Goal: Communication & Community: Ask a question

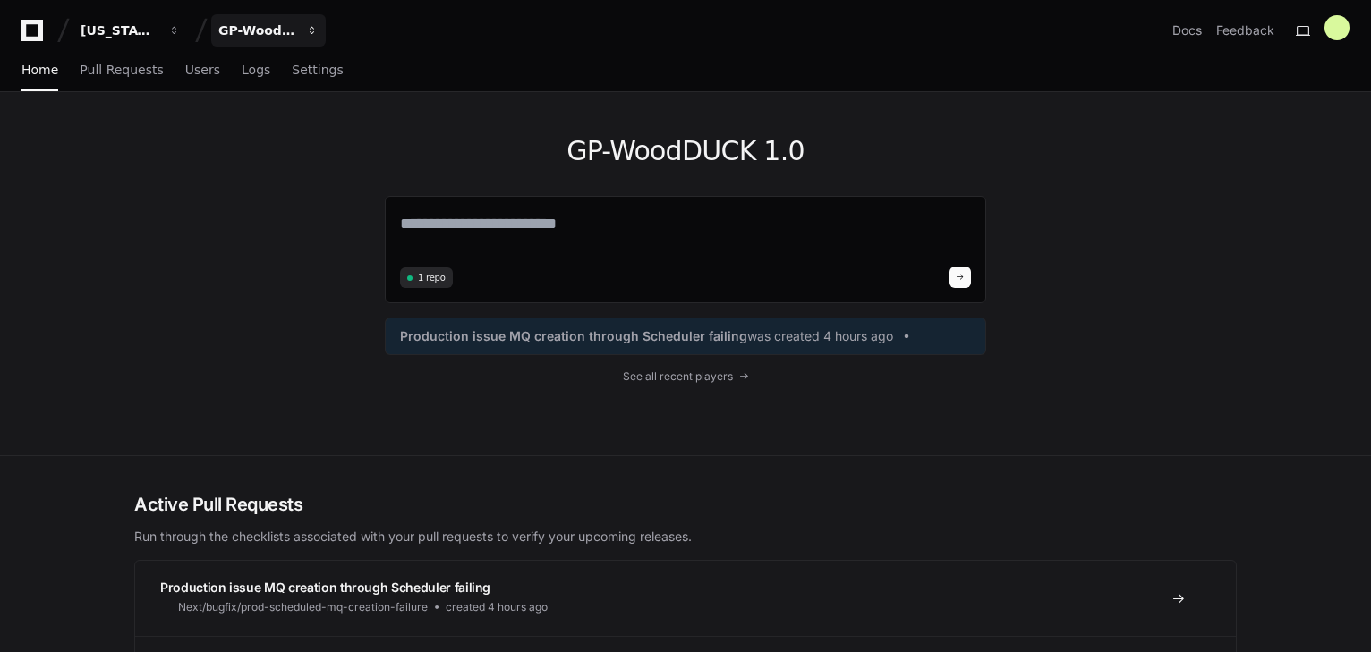
click at [268, 31] on div "GP-WoodDUCK 1.0" at bounding box center [256, 30] width 77 height 18
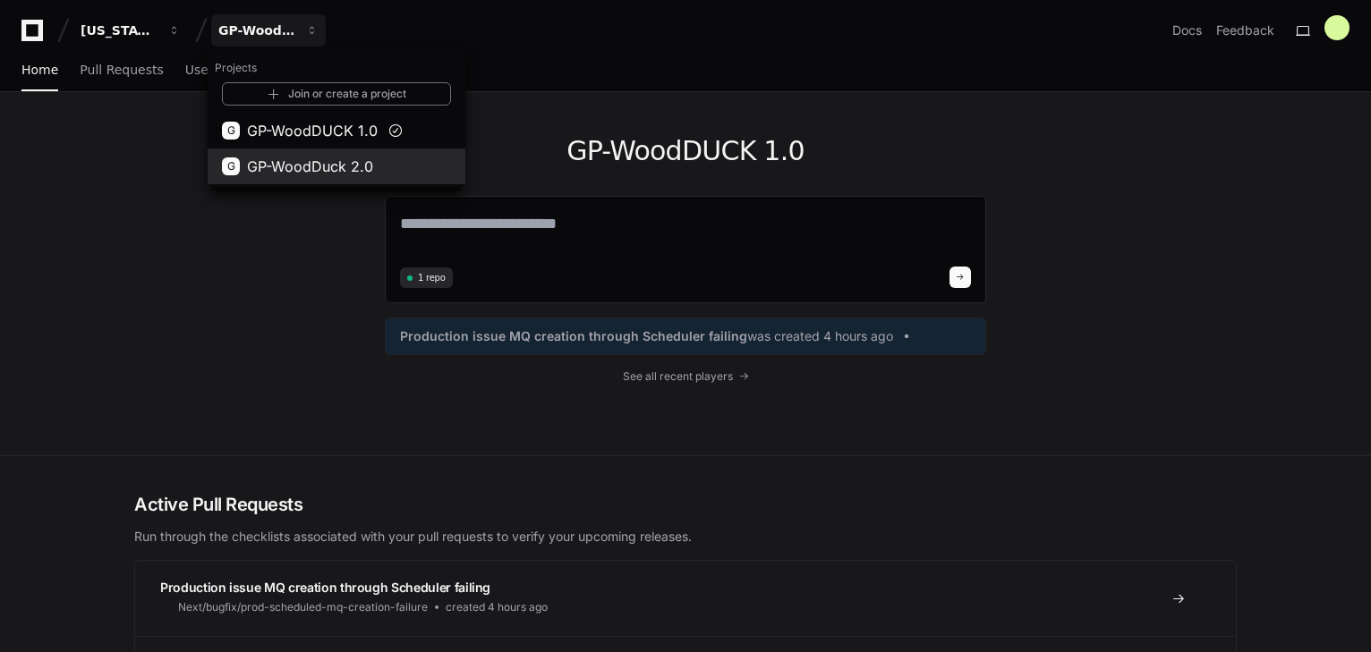
click at [283, 166] on span "GP-WoodDuck 2.0" at bounding box center [310, 166] width 126 height 21
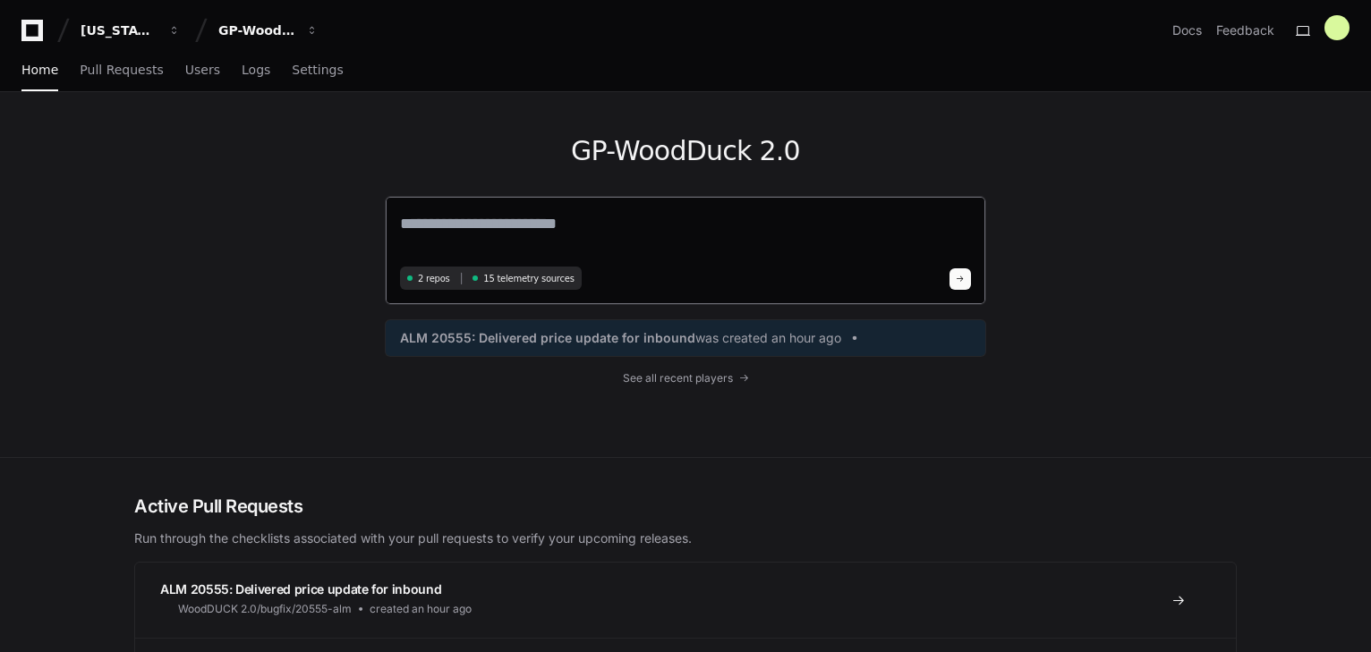
click at [497, 233] on textarea at bounding box center [685, 236] width 571 height 50
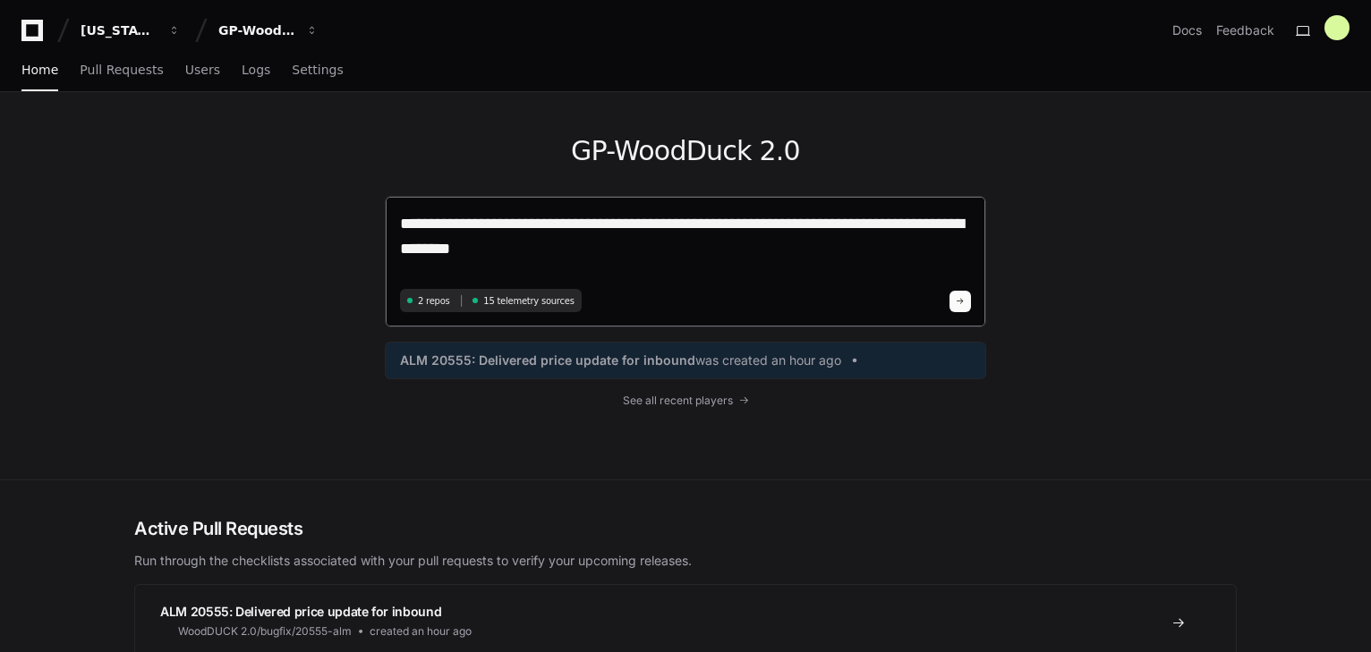
type textarea "**********"
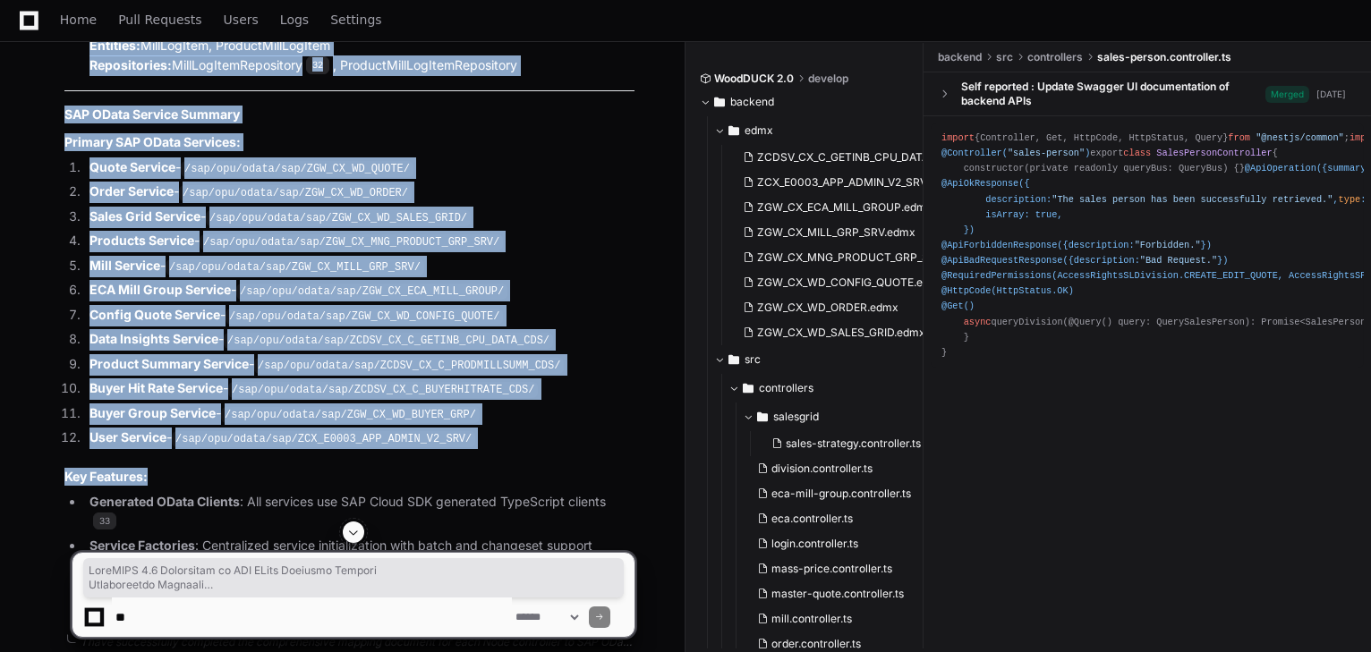
scroll to position [4922, 0]
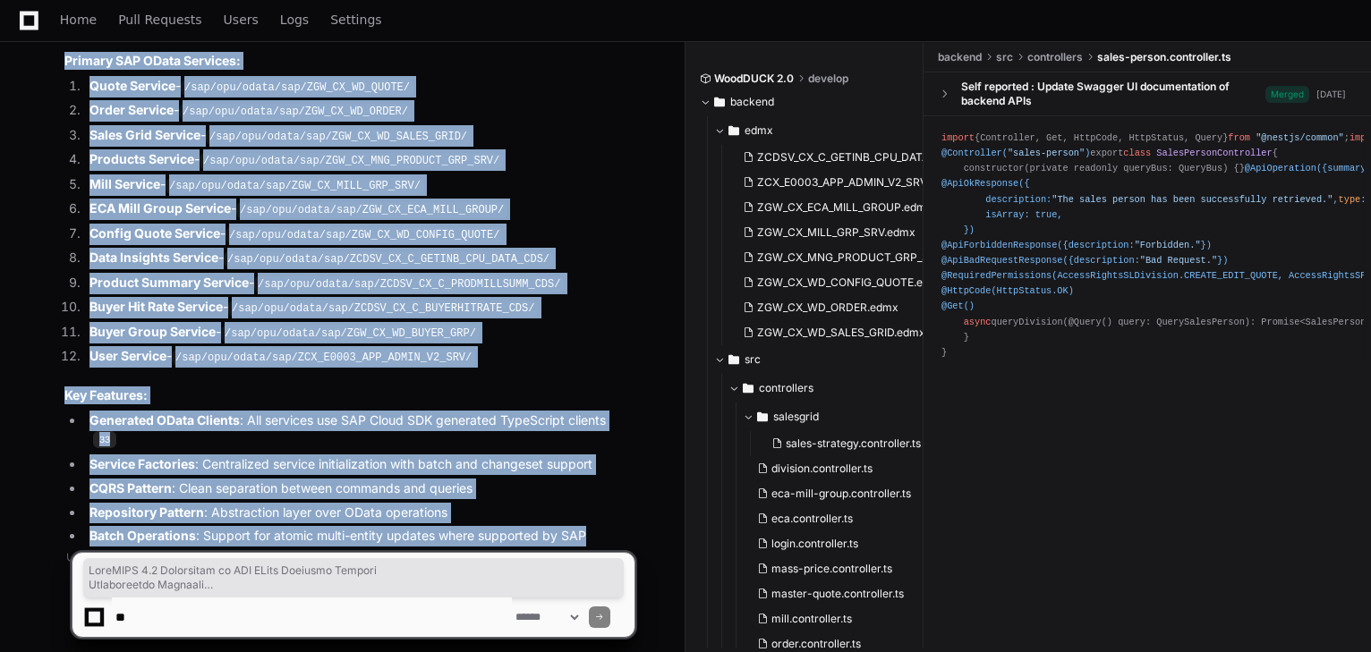
drag, startPoint x: 58, startPoint y: 230, endPoint x: 594, endPoint y: 479, distance: 591.0
copy article "WoodDUCK 2.0 Controller to SAP OData Endpoint Mapping Architecture Overview The…"
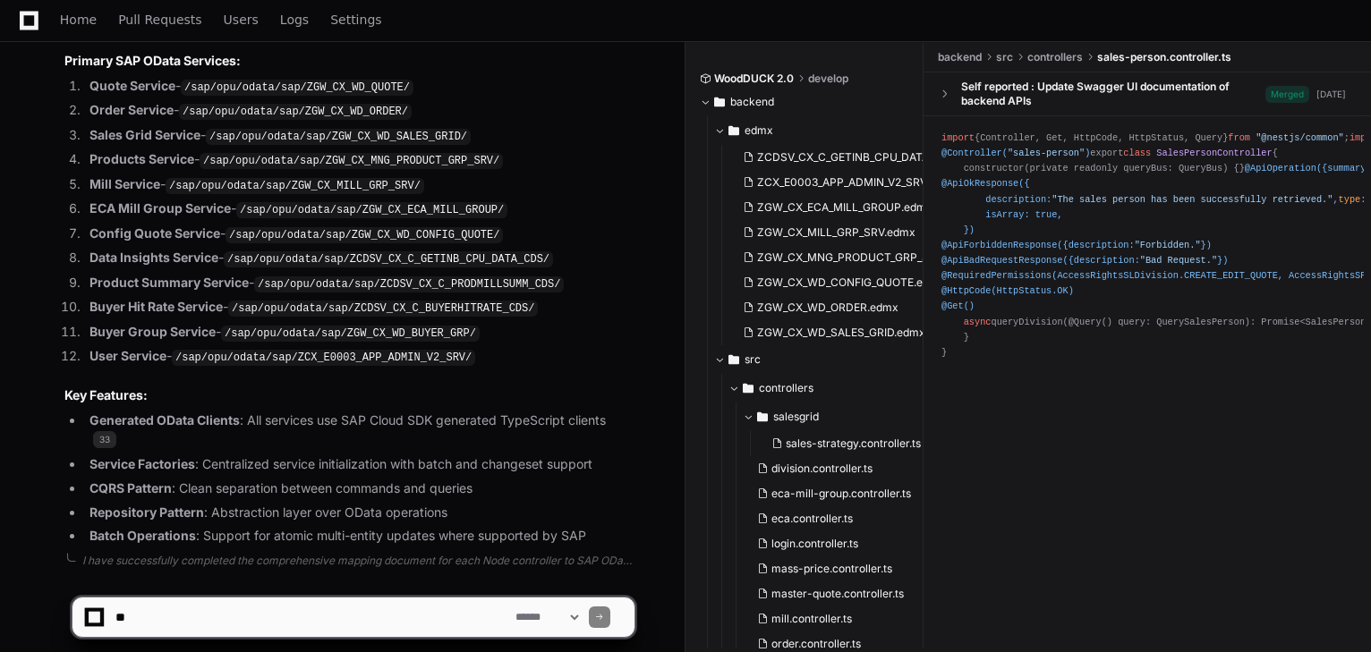
click at [192, 612] on textarea at bounding box center [312, 617] width 400 height 39
type textarea "**********"
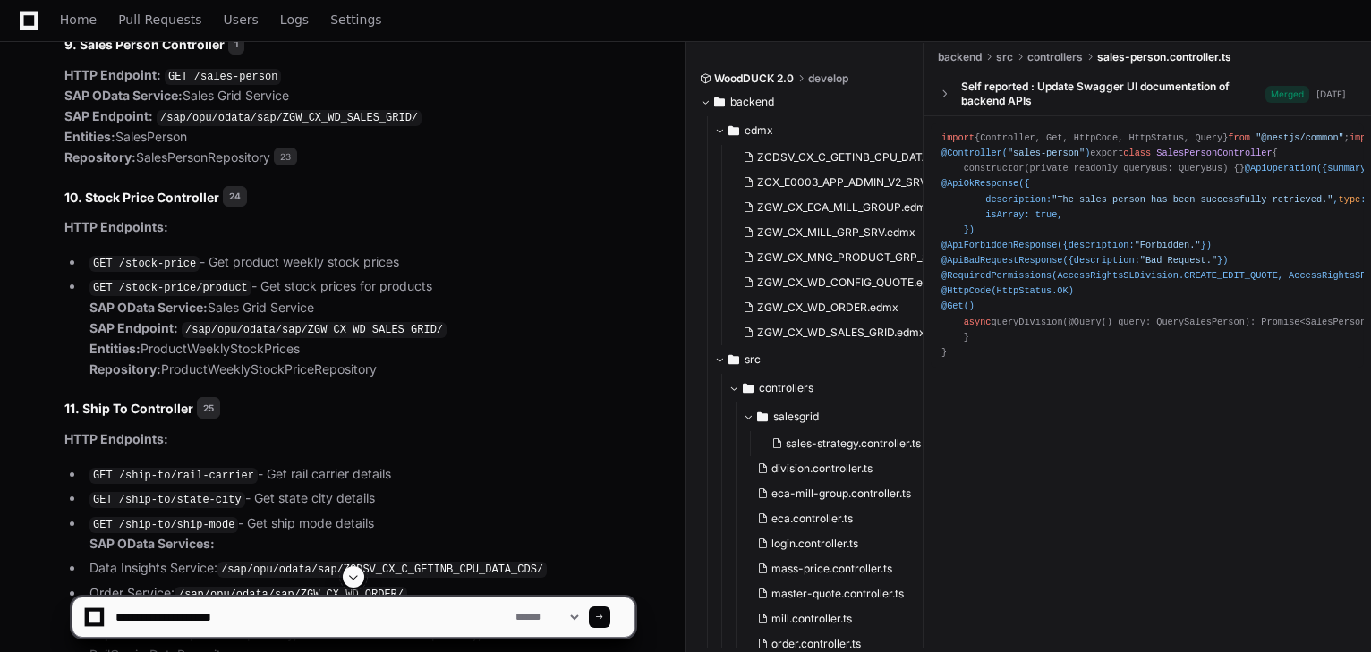
scroll to position [3705, 0]
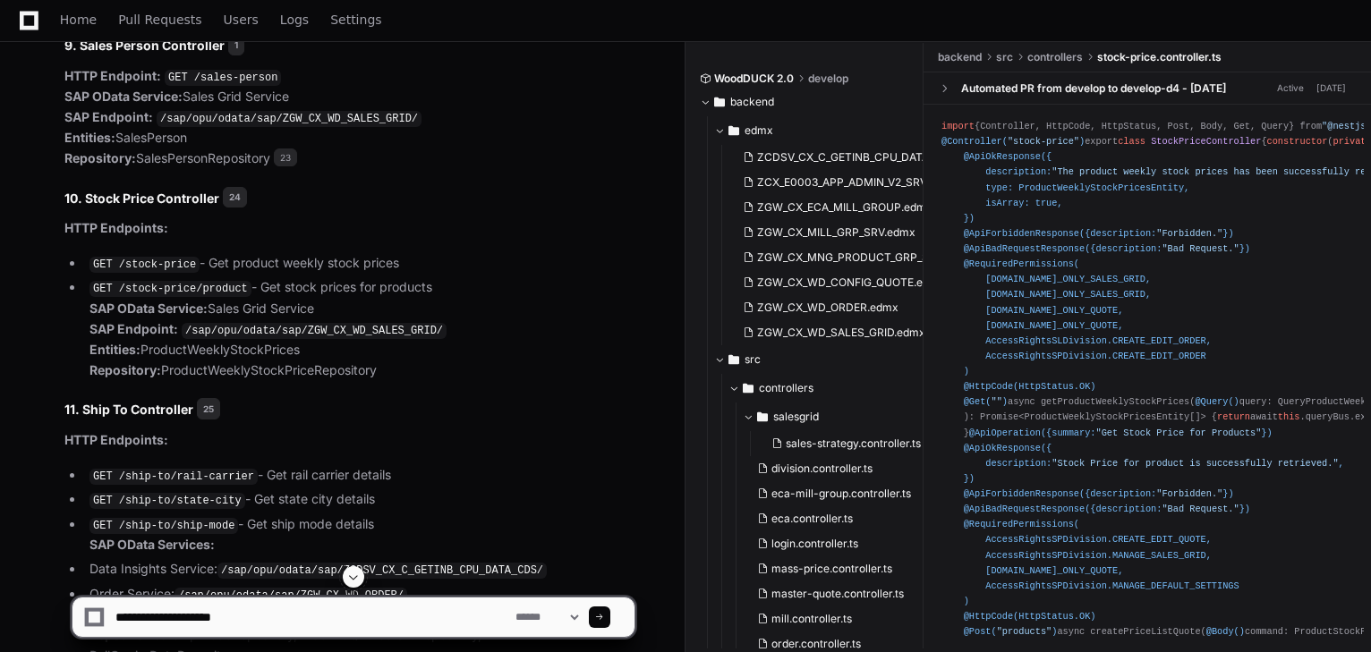
drag, startPoint x: 319, startPoint y: 626, endPoint x: 47, endPoint y: 623, distance: 272.1
click at [47, 623] on div "**********" at bounding box center [353, 609] width 664 height 86
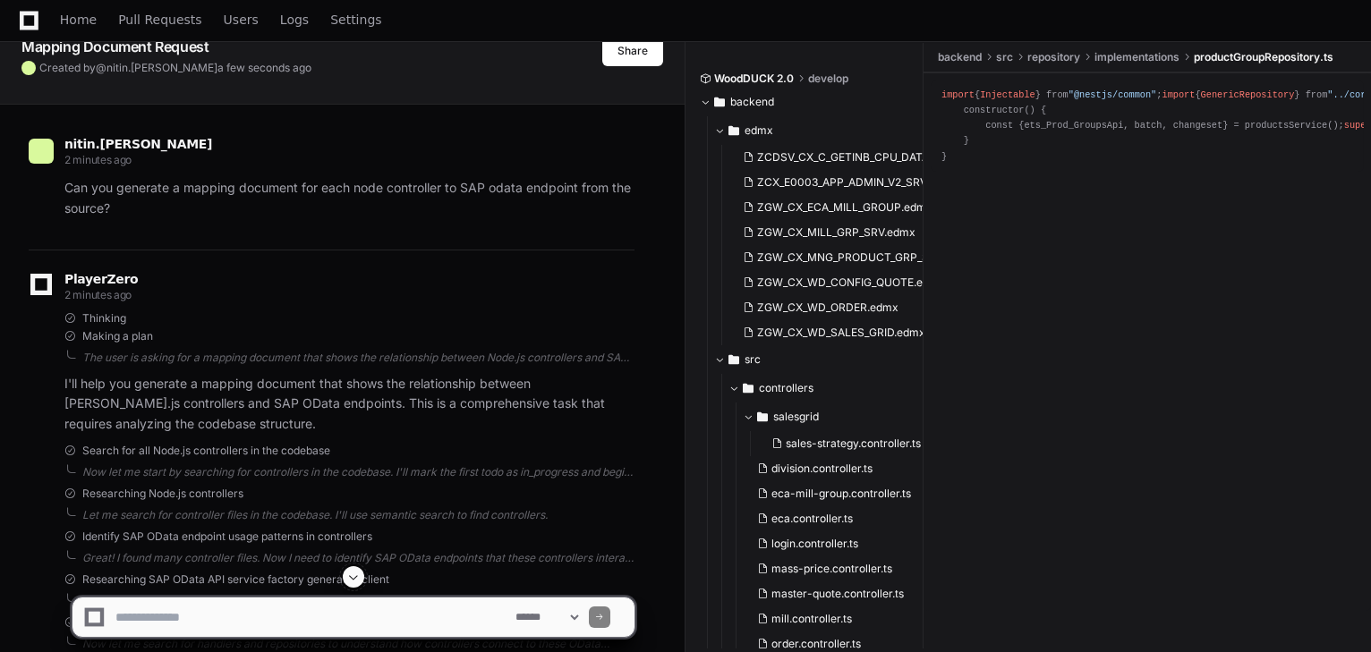
scroll to position [54, 0]
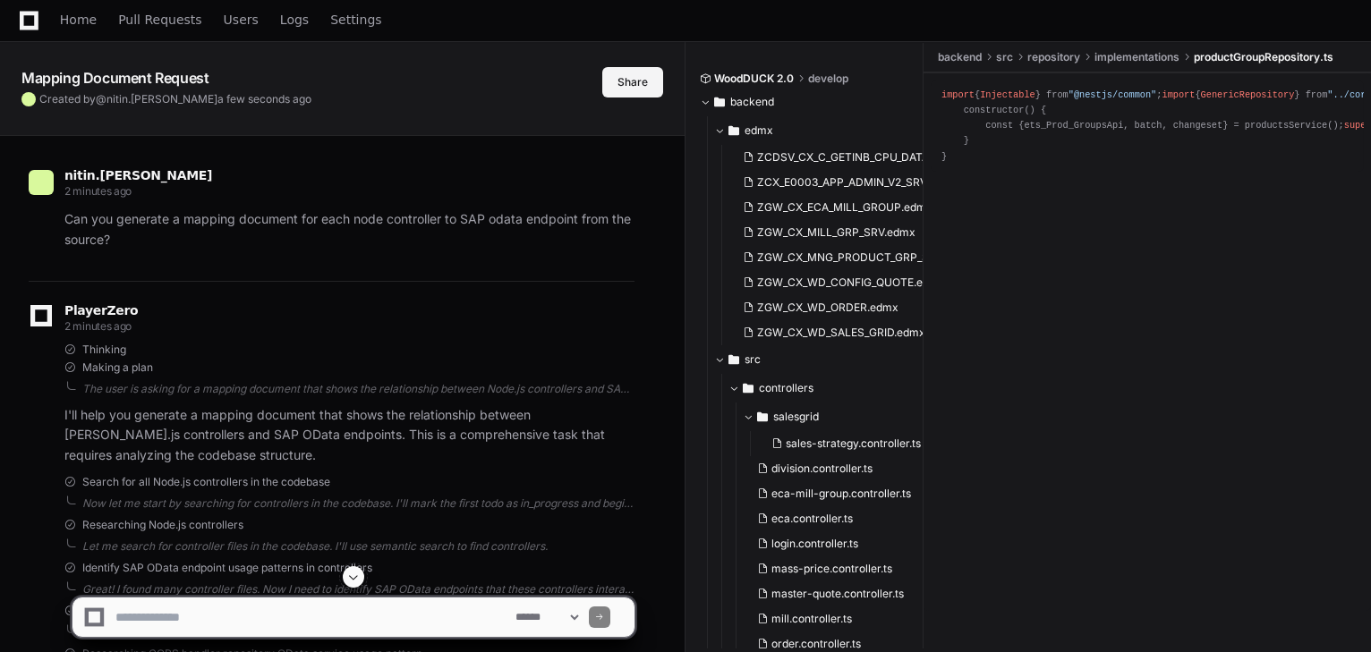
click at [629, 79] on button "Share" at bounding box center [632, 82] width 61 height 30
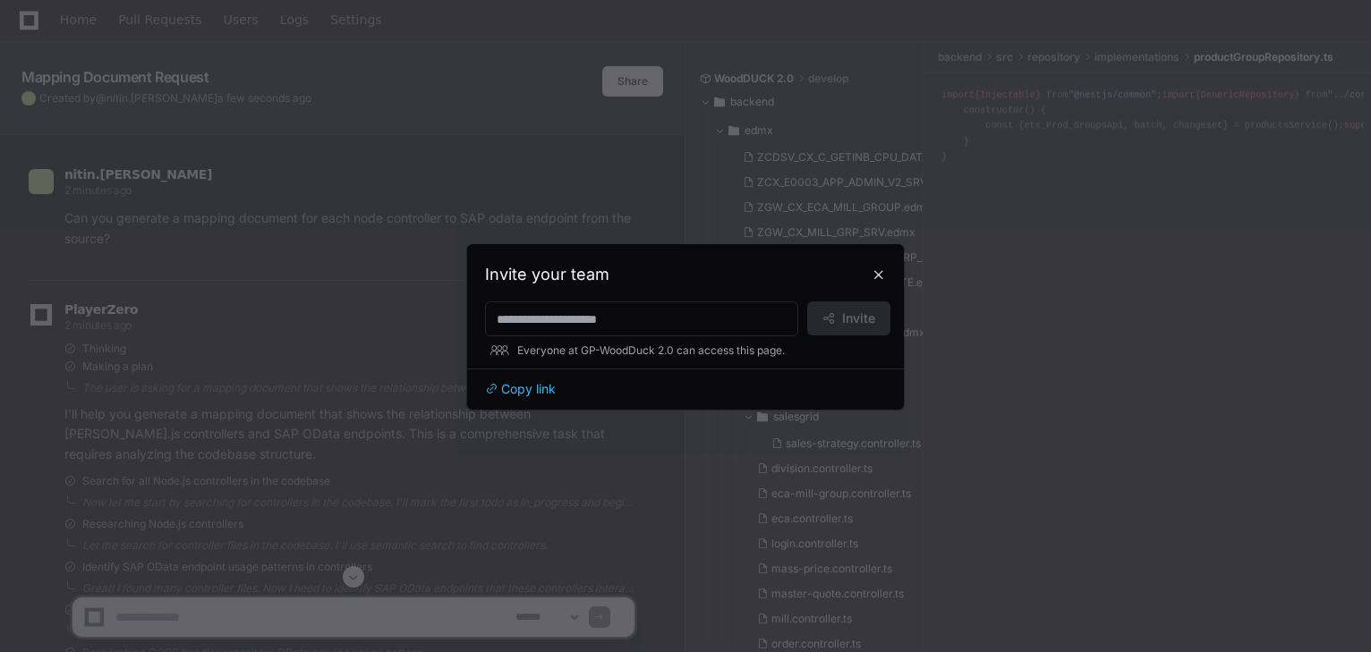
scroll to position [0, 0]
click at [558, 332] on div at bounding box center [641, 319] width 313 height 35
click at [558, 321] on input at bounding box center [642, 320] width 290 height 18
click at [886, 268] on button at bounding box center [878, 274] width 29 height 29
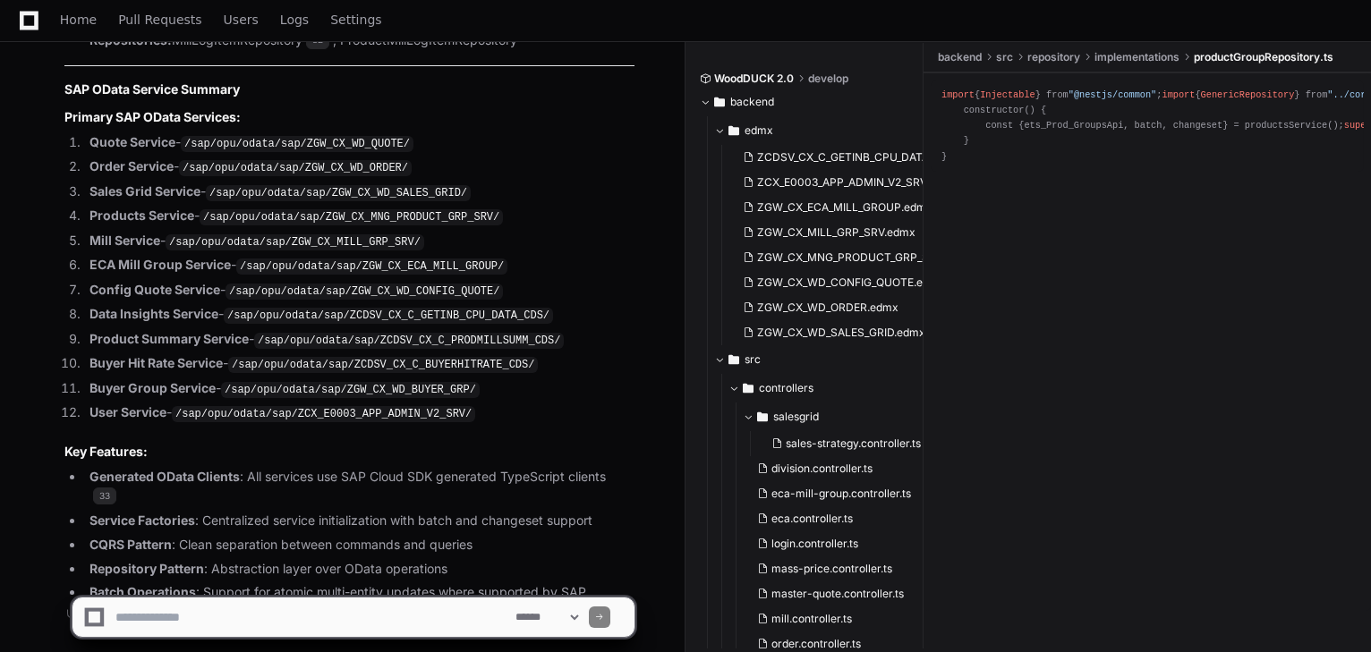
scroll to position [4922, 0]
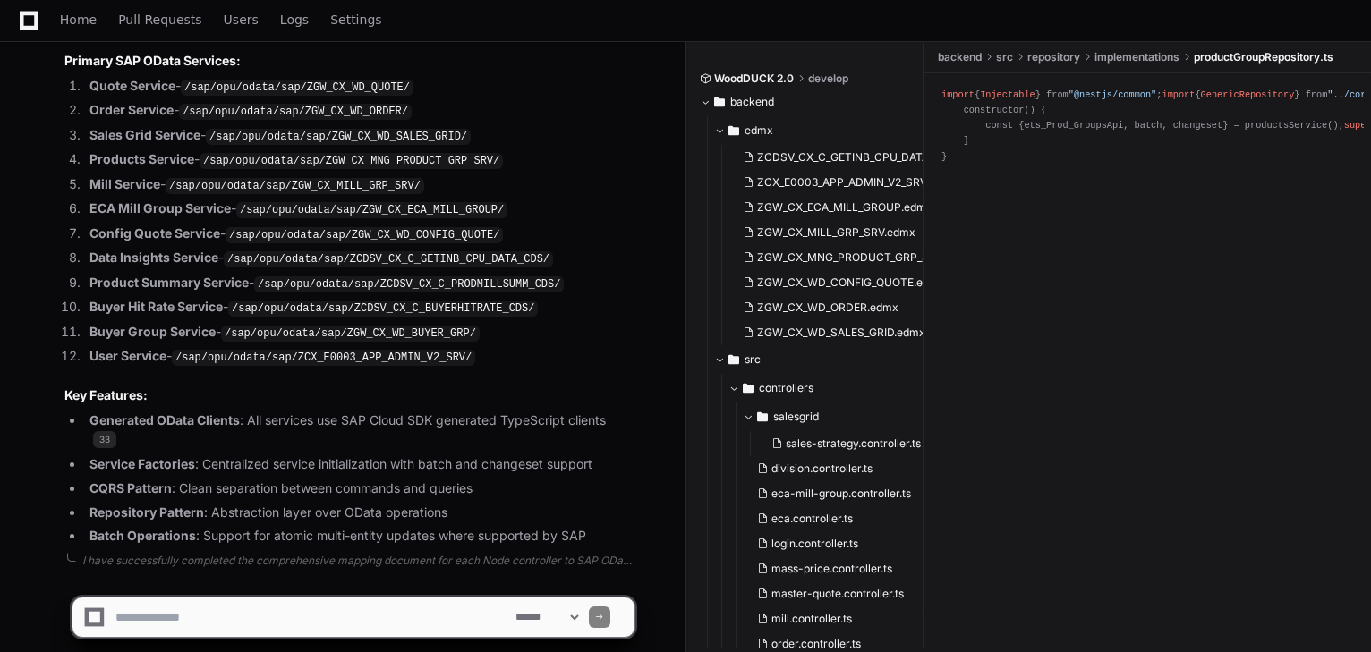
click at [207, 623] on textarea at bounding box center [312, 617] width 400 height 39
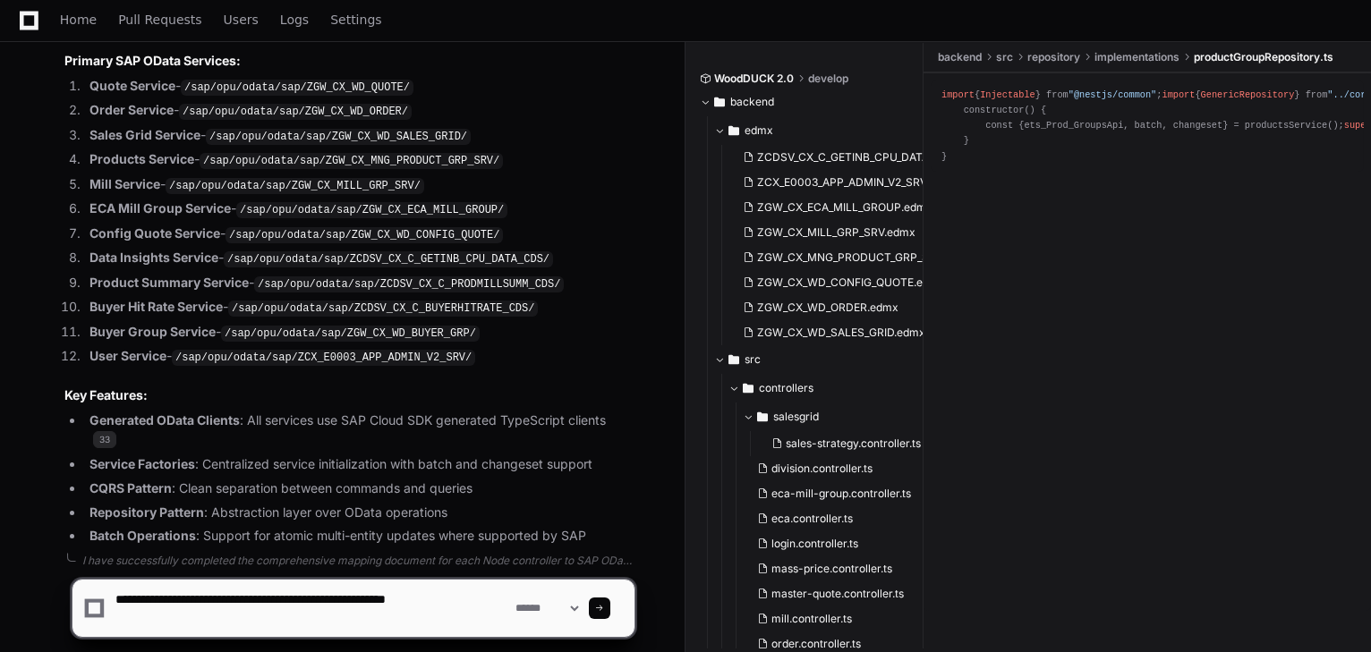
type textarea "**********"
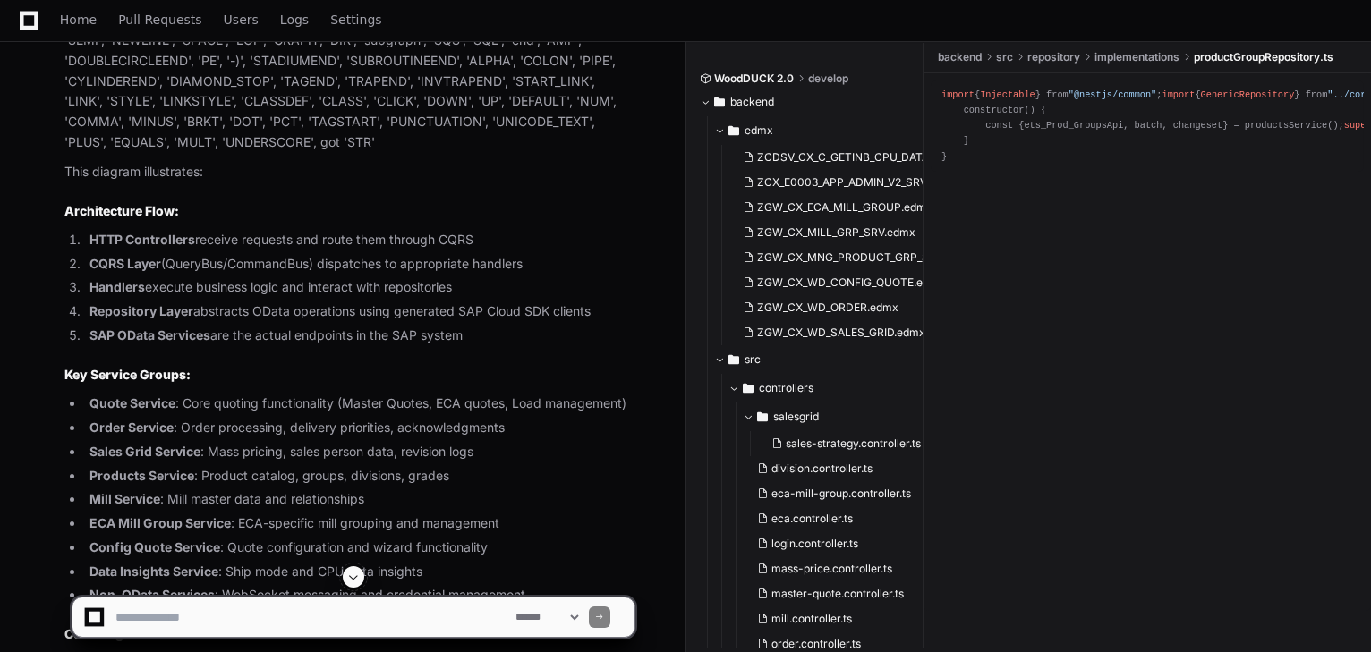
scroll to position [5486, 0]
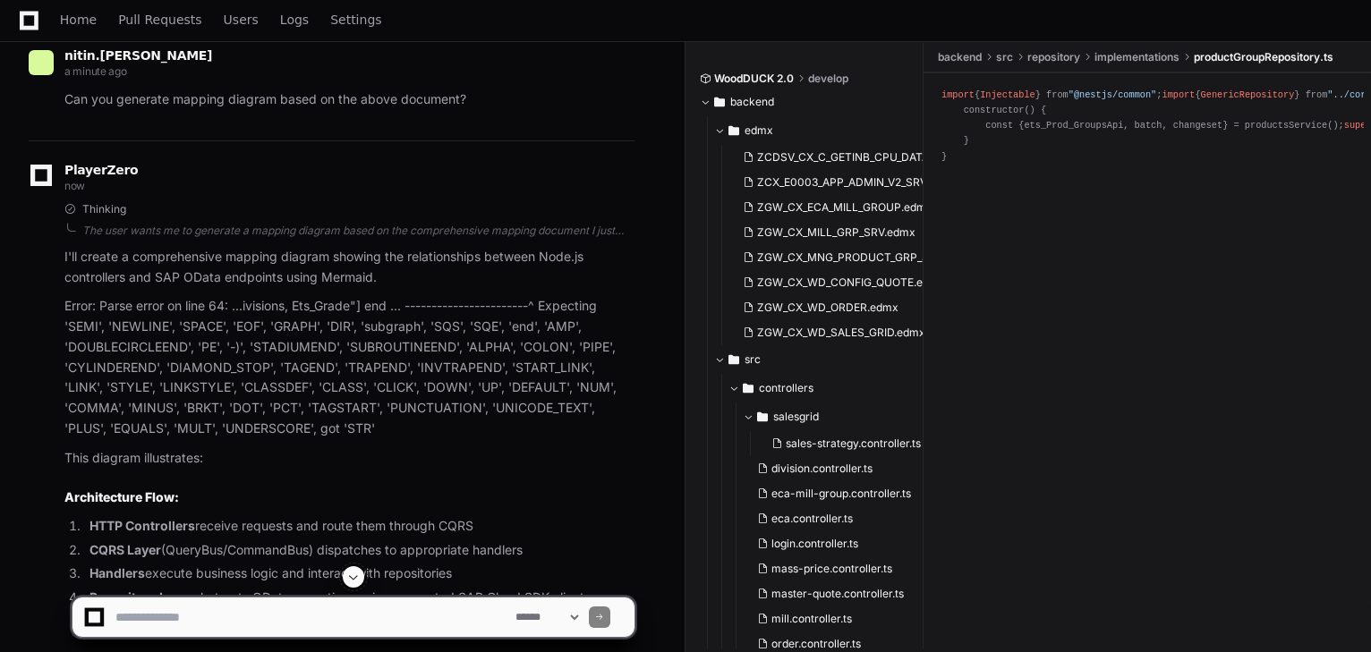
click at [199, 300] on div "Error: Parse error on line 64: ...ivisions, Ets_Grade"] end ... ---------------…" at bounding box center [349, 367] width 570 height 142
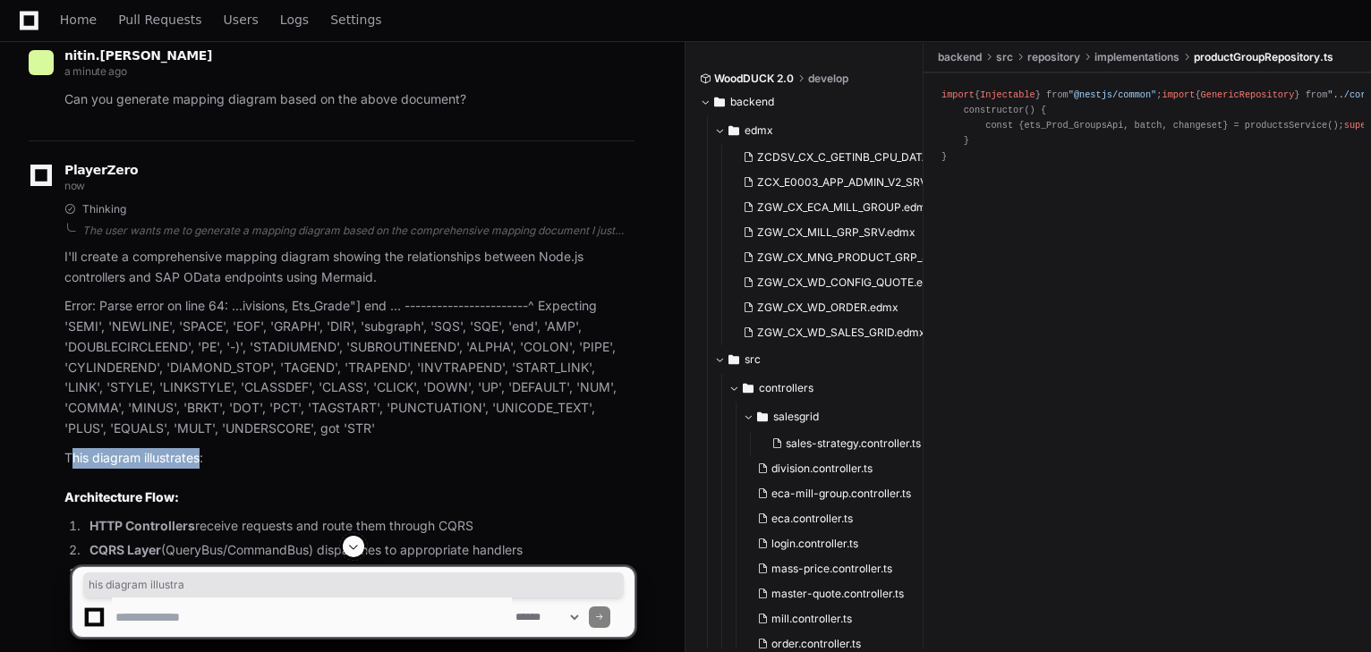
drag, startPoint x: 75, startPoint y: 408, endPoint x: 279, endPoint y: 407, distance: 204.0
click at [207, 448] on p "This diagram illustrates:" at bounding box center [349, 458] width 570 height 21
click at [296, 448] on p "This diagram illustrates:" at bounding box center [349, 458] width 570 height 21
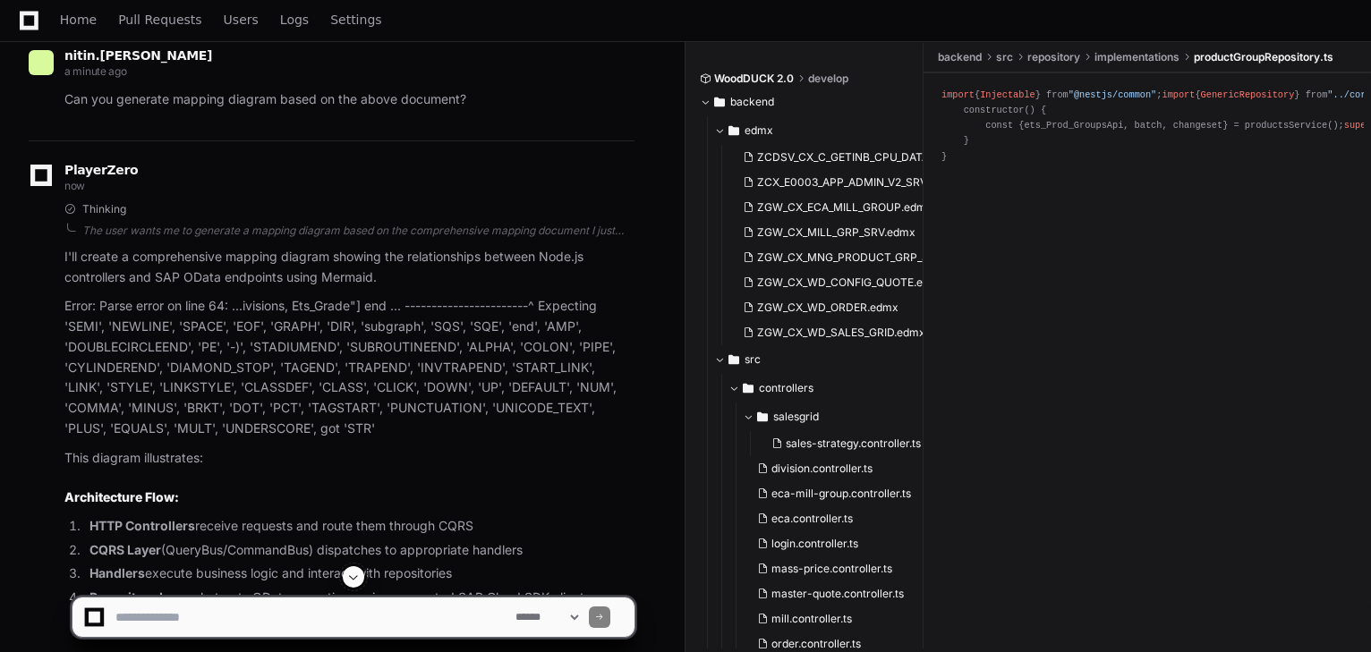
scroll to position [5414, 0]
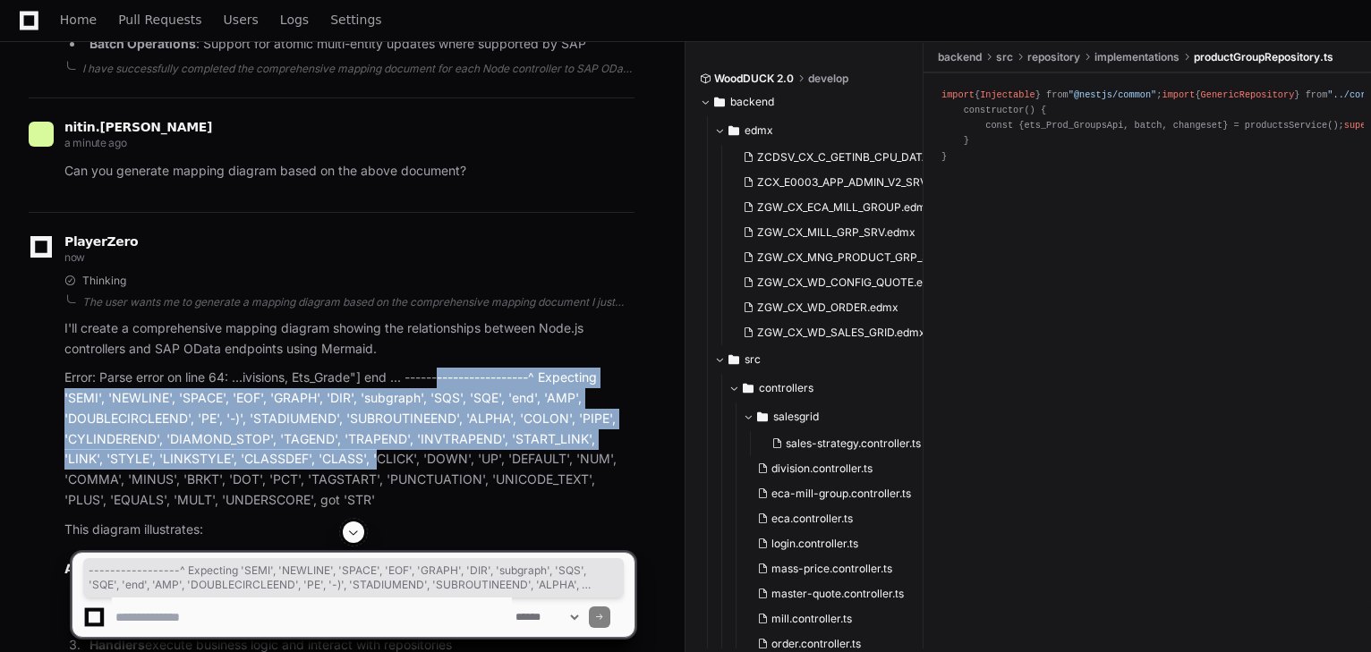
drag, startPoint x: 451, startPoint y: 330, endPoint x: 339, endPoint y: 419, distance: 142.7
click at [339, 418] on div "Error: Parse error on line 64: ...ivisions, Ets_Grade"] end ... ---------------…" at bounding box center [349, 439] width 570 height 142
click at [331, 420] on div "Error: Parse error on line 64: ...ivisions, Ets_Grade"] end ... ---------------…" at bounding box center [349, 439] width 570 height 142
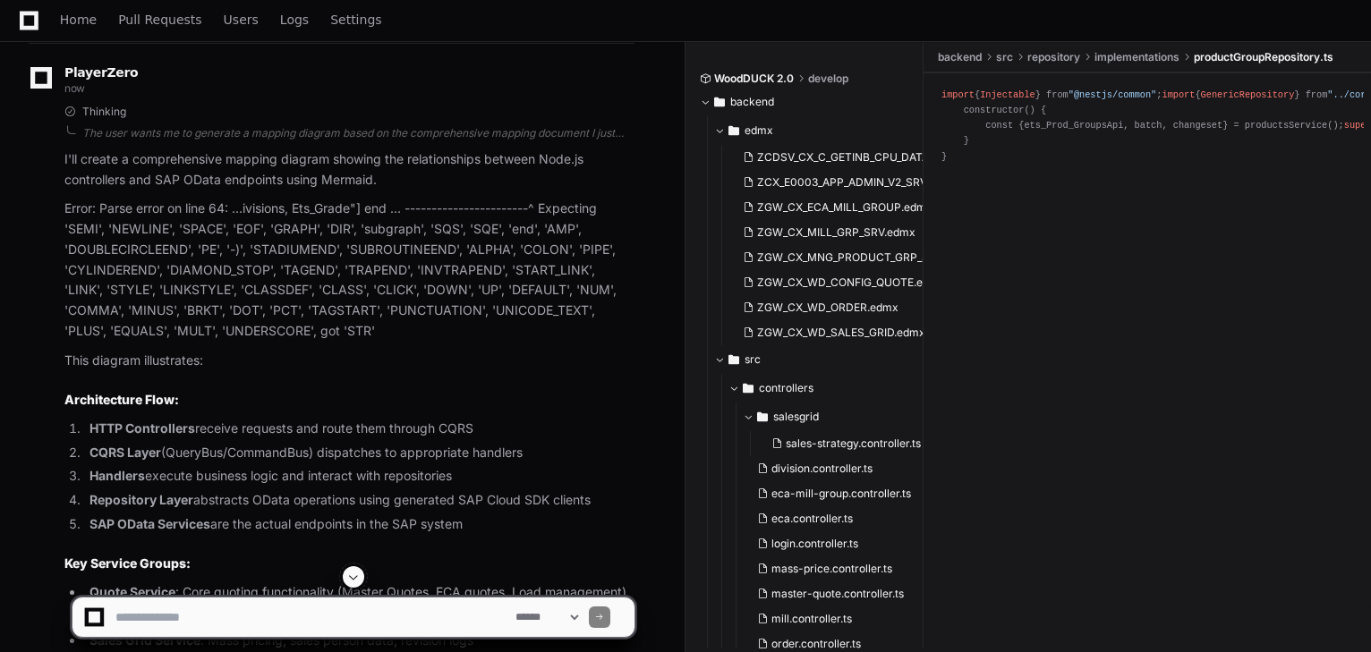
scroll to position [5557, 0]
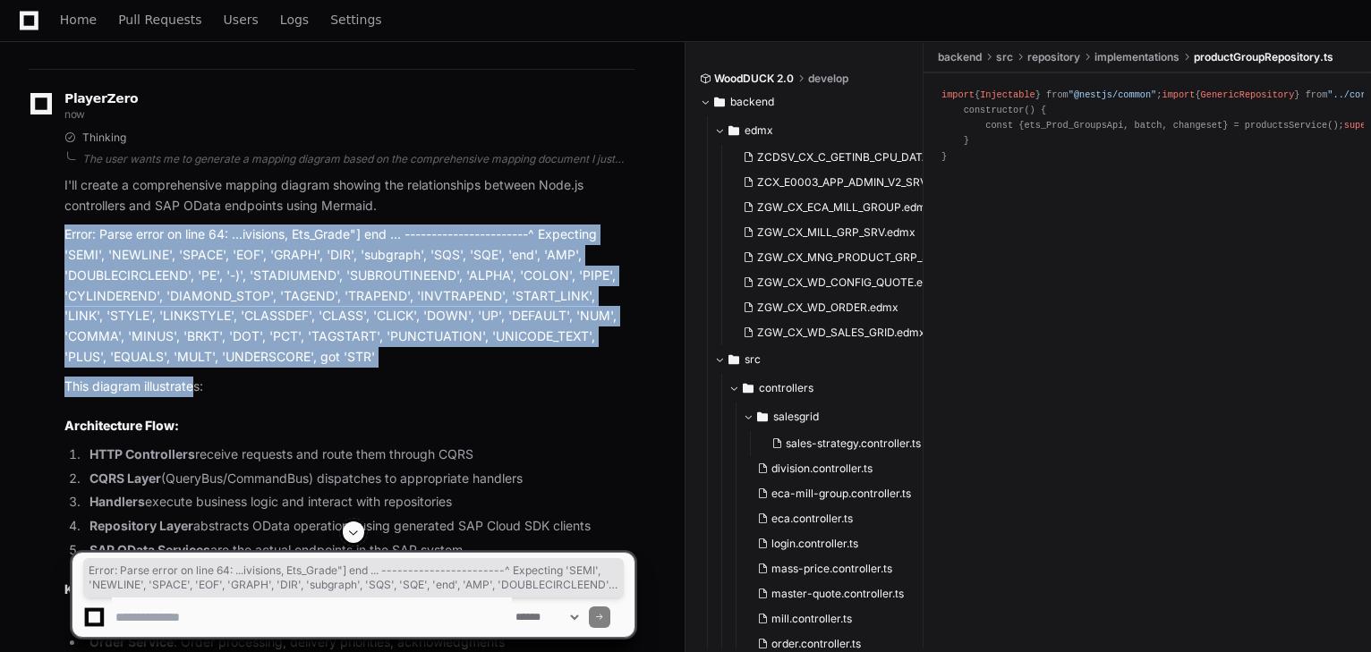
drag, startPoint x: 63, startPoint y: 183, endPoint x: 196, endPoint y: 336, distance: 203.0
click at [193, 322] on div "Thinking The user wants me to generate a mapping diagram based on the comprehen…" at bounding box center [332, 596] width 606 height 930
click at [193, 377] on p "This diagram illustrates:" at bounding box center [349, 387] width 570 height 21
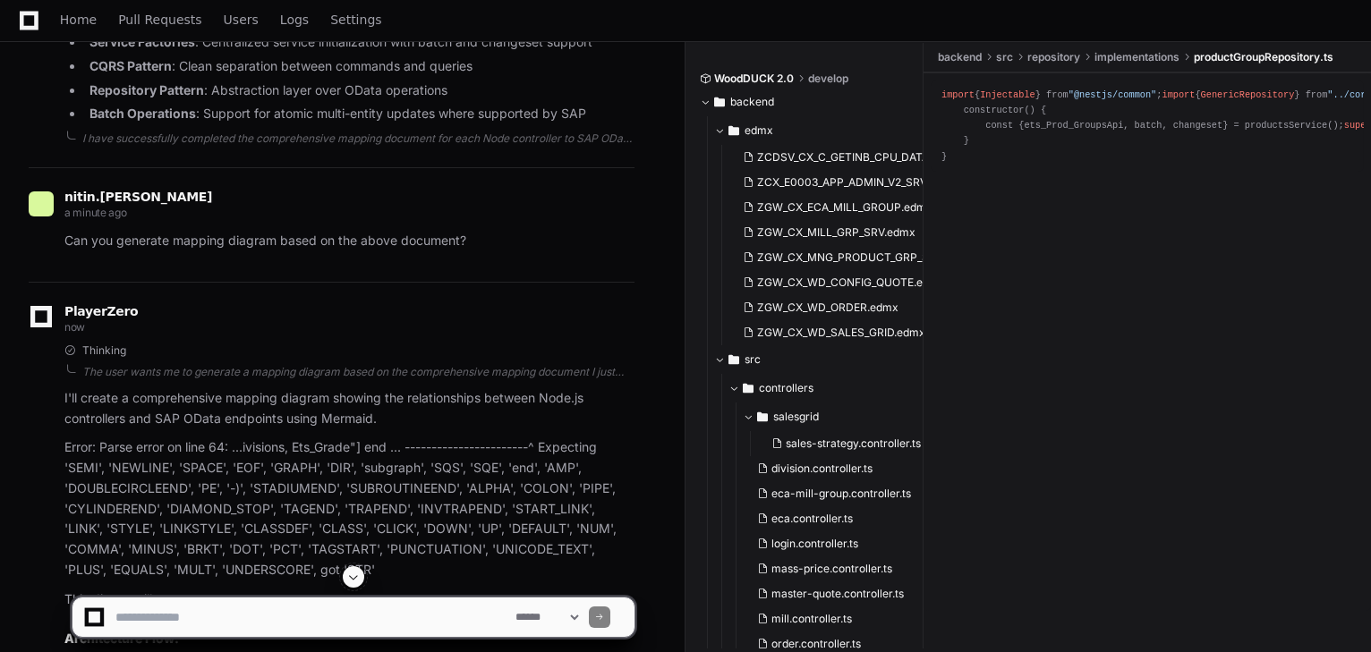
scroll to position [5342, 0]
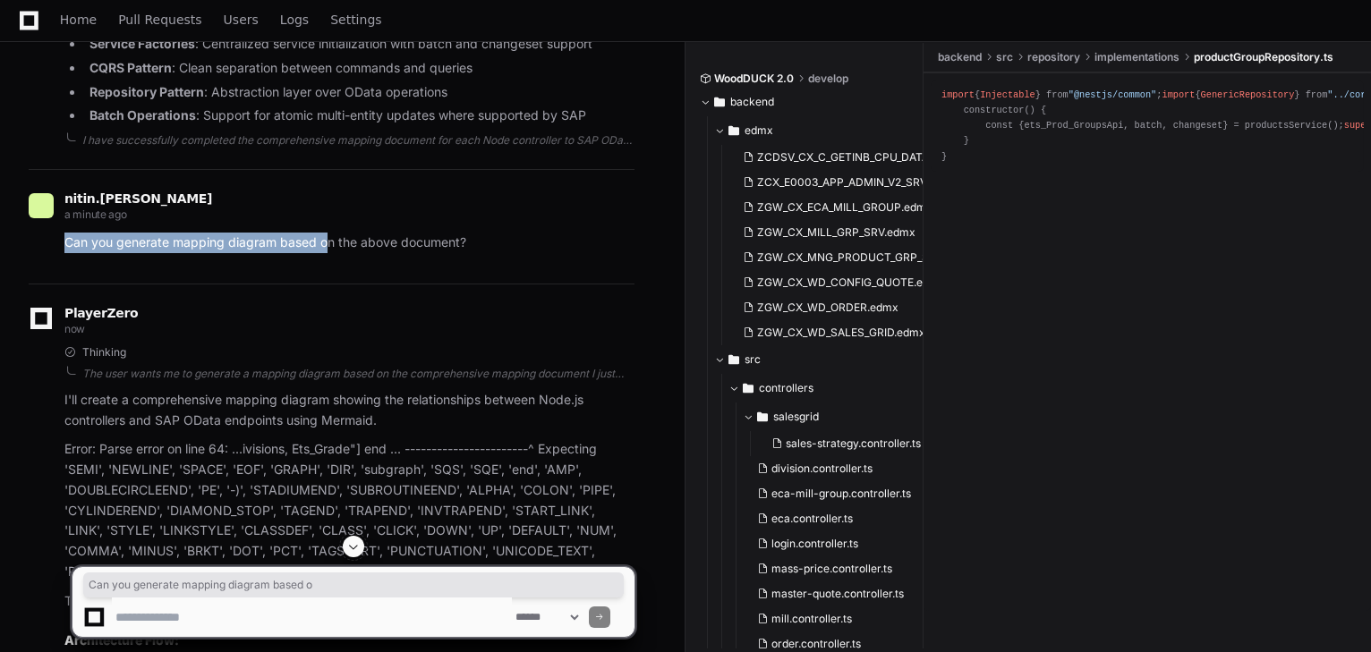
drag, startPoint x: 64, startPoint y: 193, endPoint x: 329, endPoint y: 200, distance: 265.0
click at [329, 233] on p "Can you generate mapping diagram based on the above document?" at bounding box center [349, 243] width 570 height 21
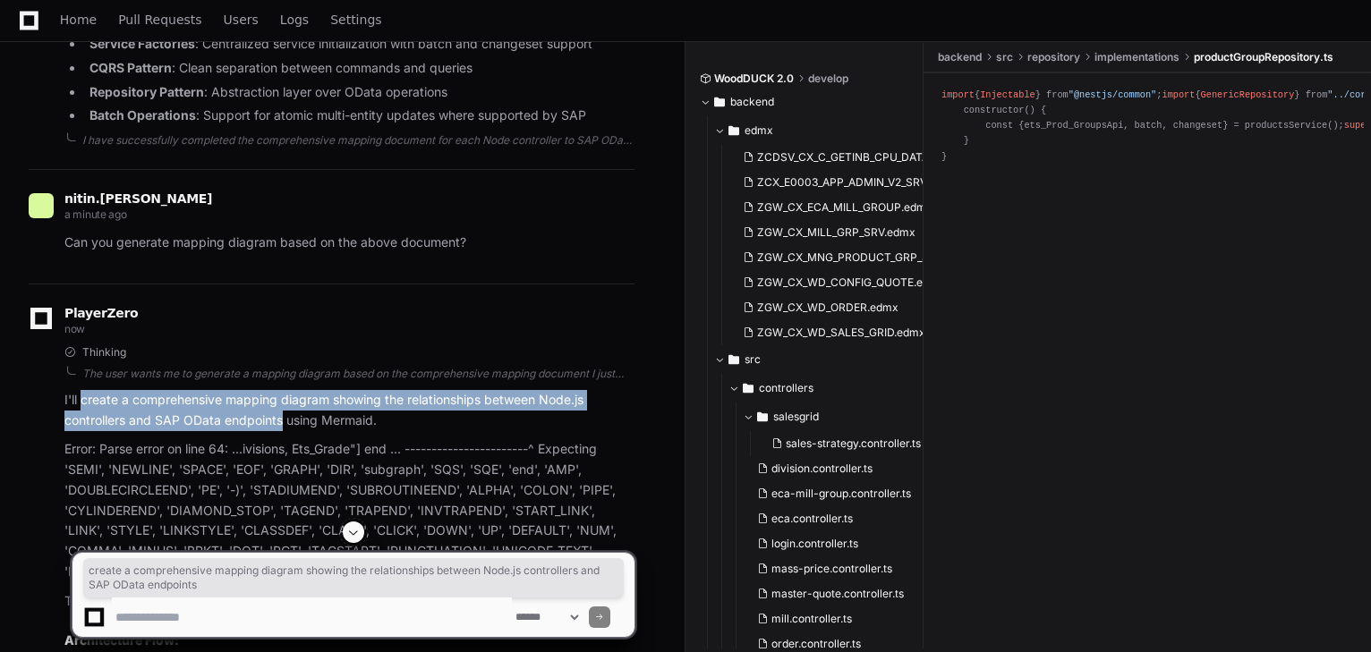
drag, startPoint x: 80, startPoint y: 353, endPoint x: 283, endPoint y: 373, distance: 204.1
click at [283, 390] on p "I'll create a comprehensive mapping diagram showing the relationships between N…" at bounding box center [349, 410] width 570 height 41
copy p "create a comprehensive mapping diagram showing the relationships between Node.j…"
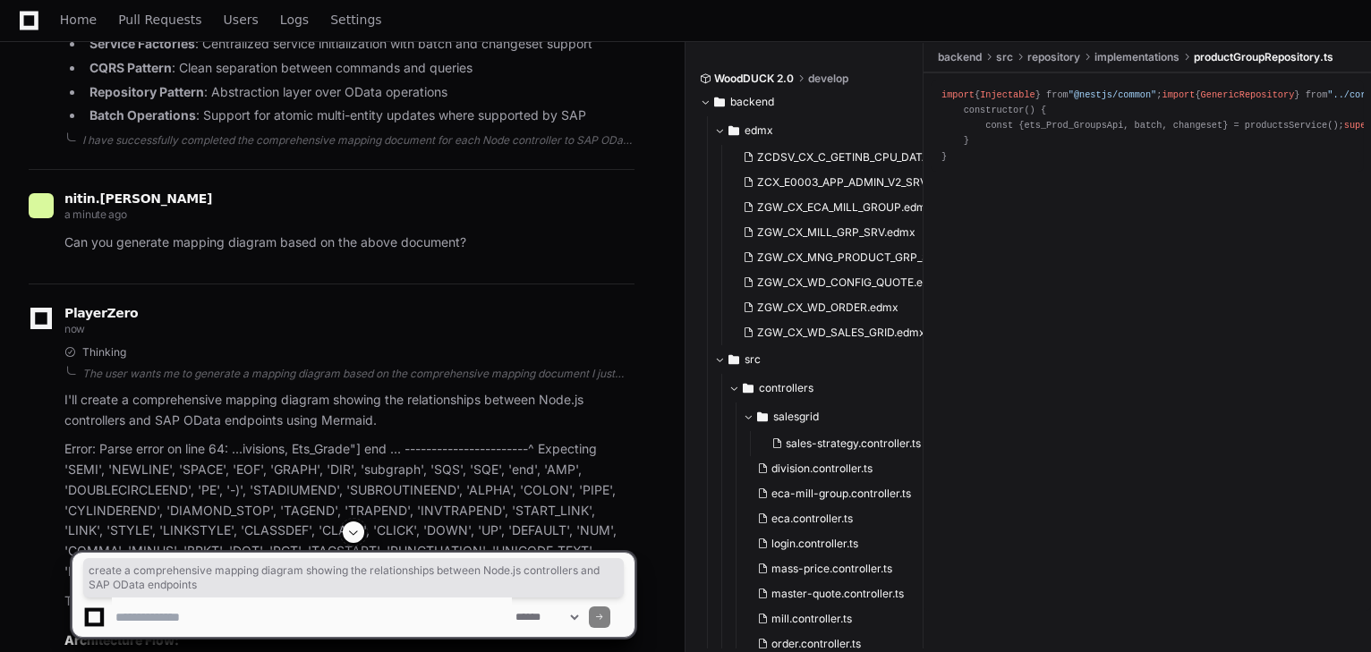
click at [285, 619] on textarea at bounding box center [312, 617] width 400 height 39
paste textarea "**********"
type textarea "**********"
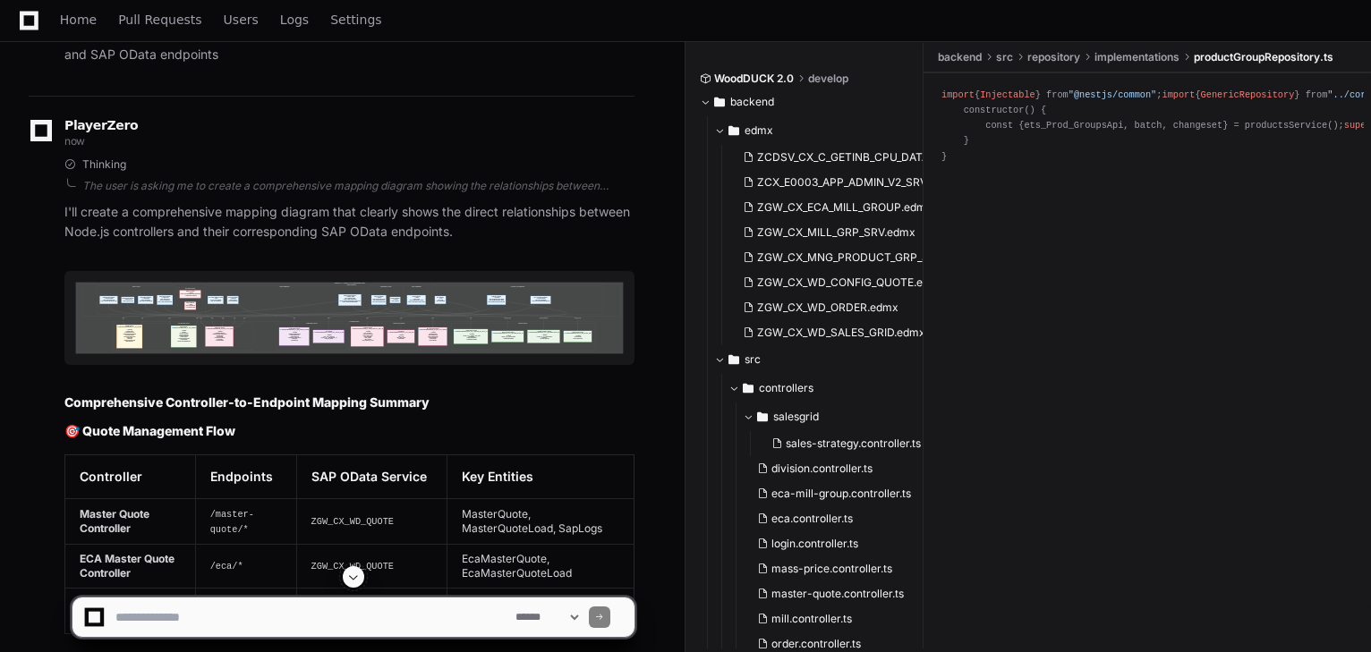
scroll to position [6645, 0]
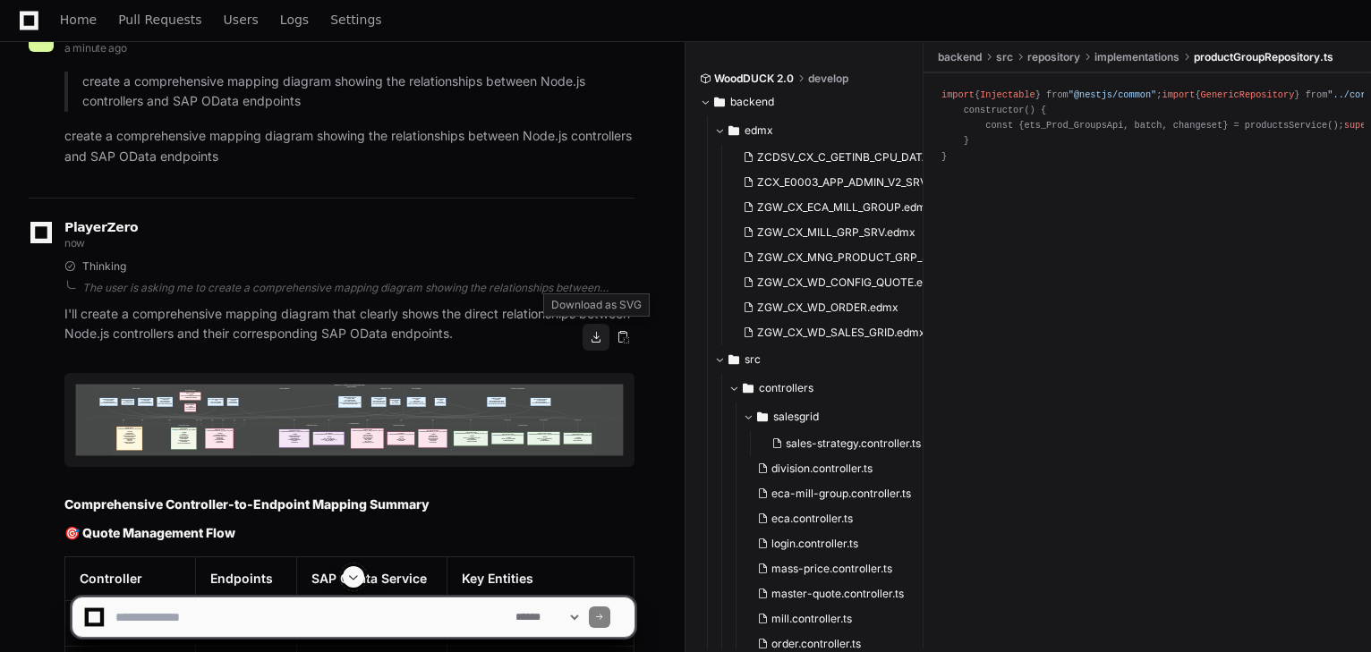
click at [595, 340] on button at bounding box center [596, 337] width 27 height 27
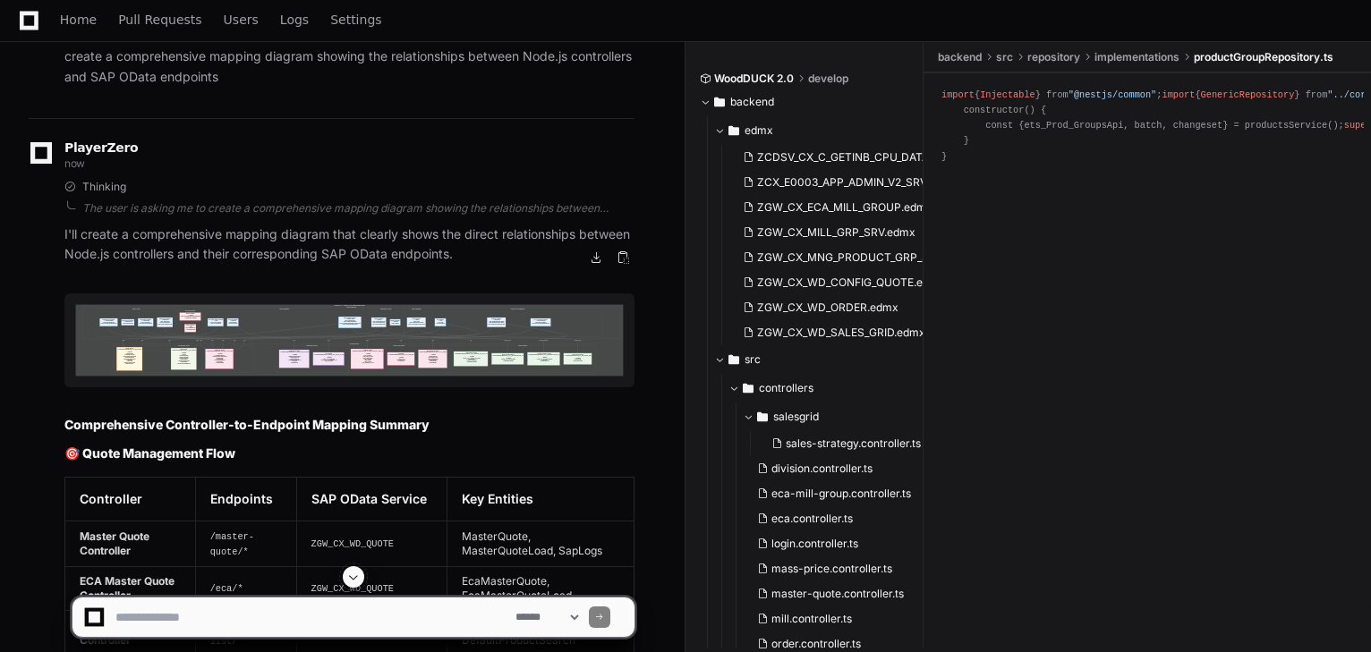
scroll to position [6789, 0]
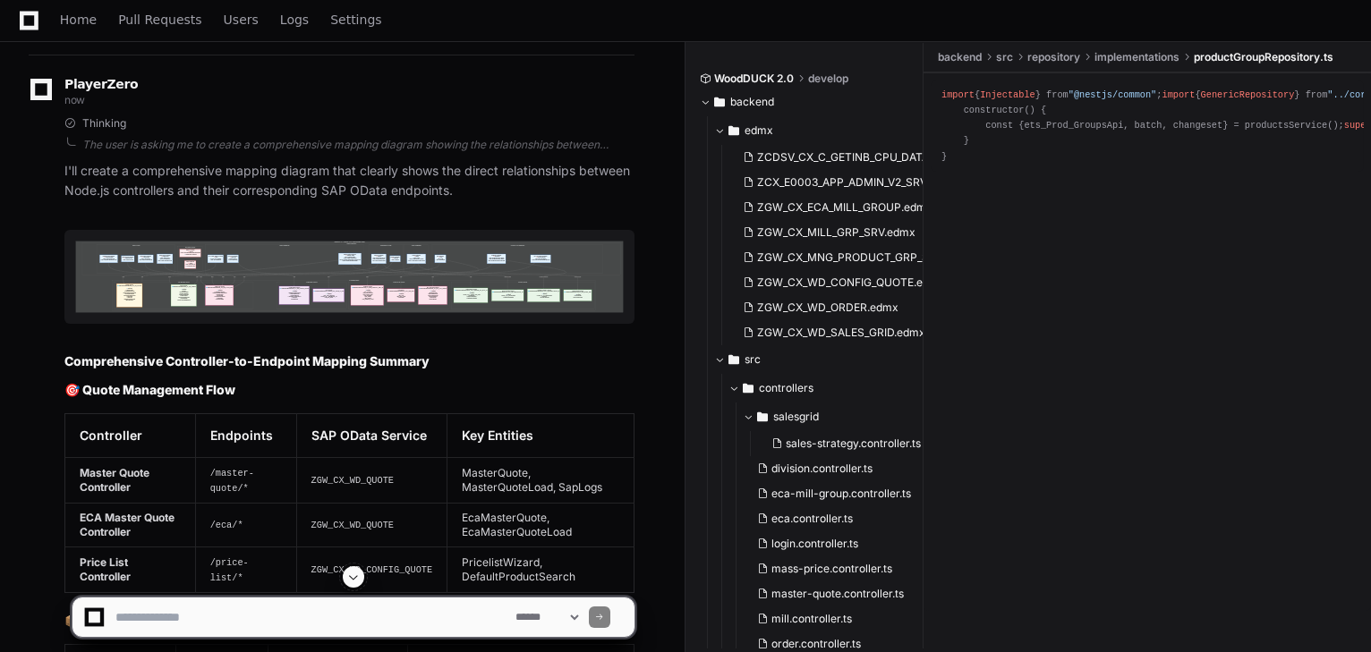
click at [329, 413] on th "SAP OData Service" at bounding box center [371, 435] width 151 height 44
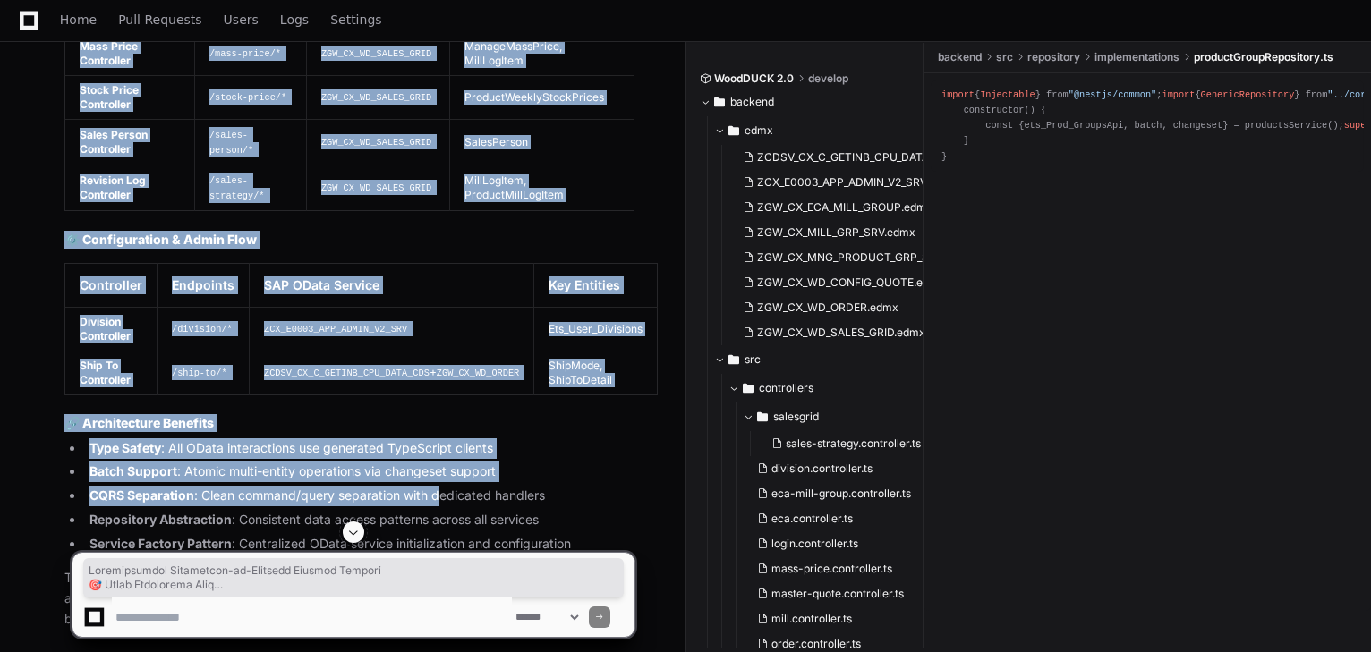
scroll to position [7934, 0]
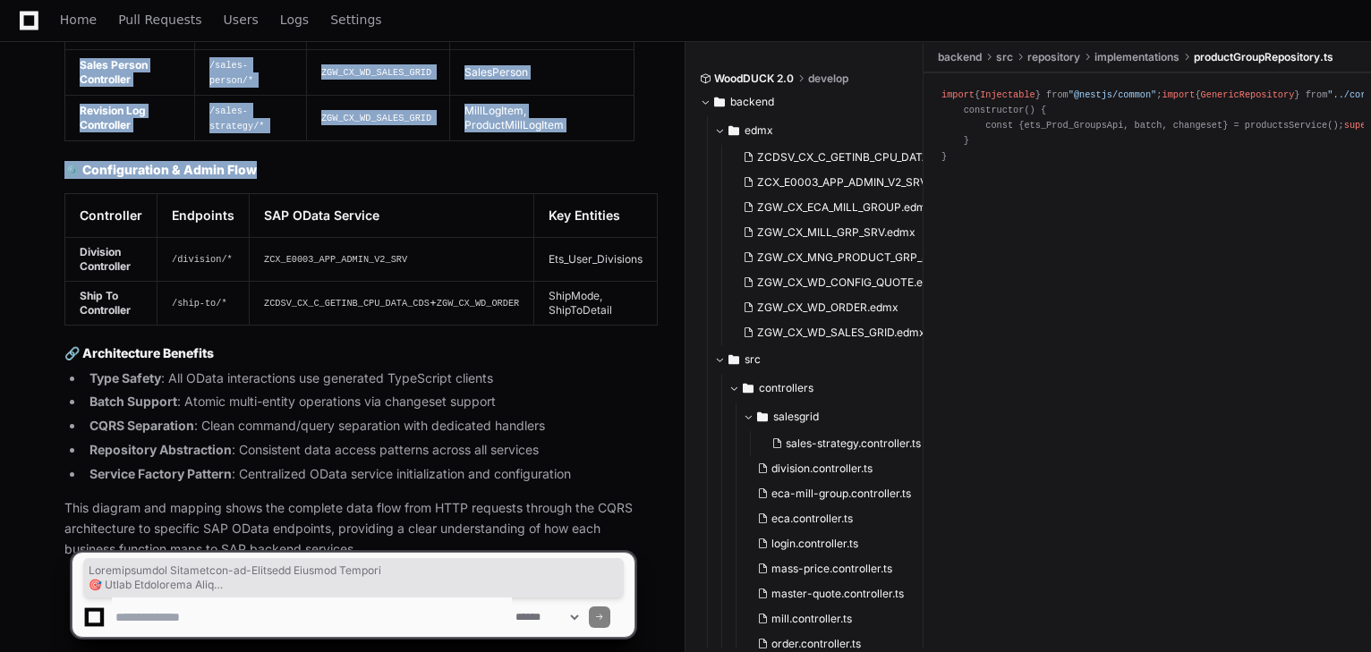
drag, startPoint x: 61, startPoint y: 315, endPoint x: 650, endPoint y: 274, distance: 590.3
copy article "Loremipsumdol Sitametcon-ad-Elitsedd Eiusmod Tempori 🎯 Utlab Etdolorema Aliq En…"
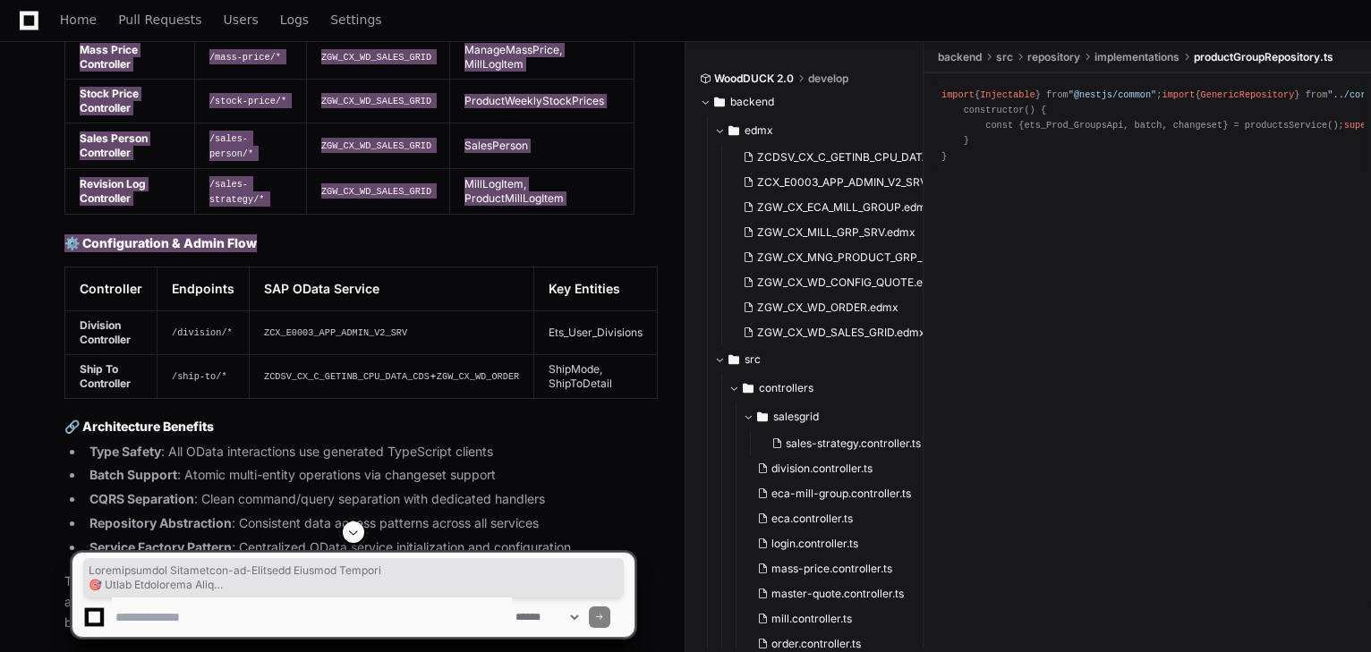
scroll to position [7791, 0]
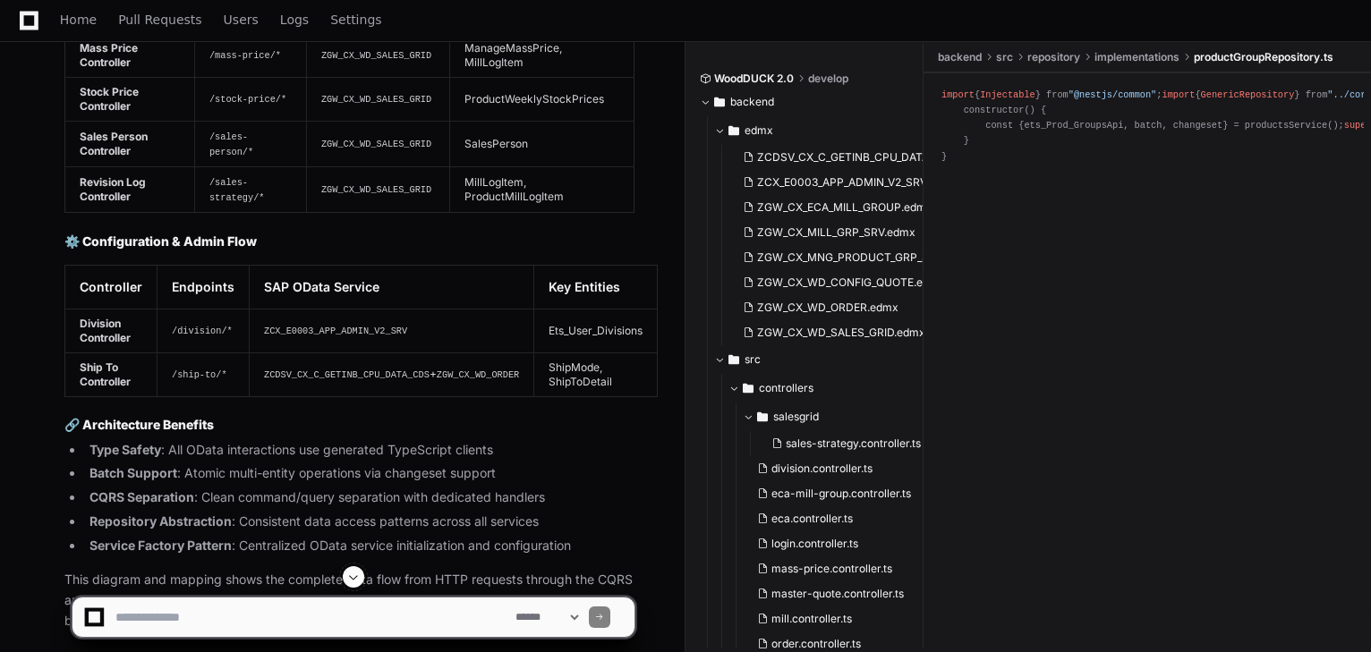
scroll to position [7934, 0]
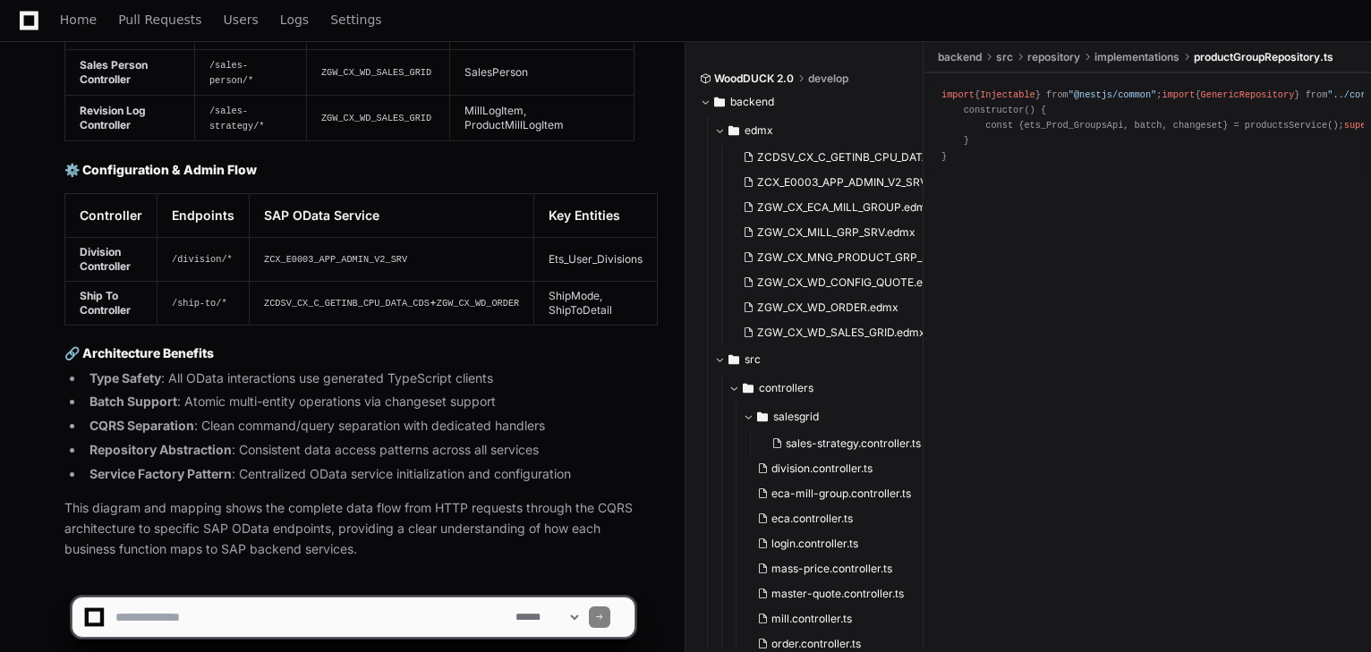
click at [183, 615] on textarea at bounding box center [312, 617] width 400 height 39
paste textarea "**********"
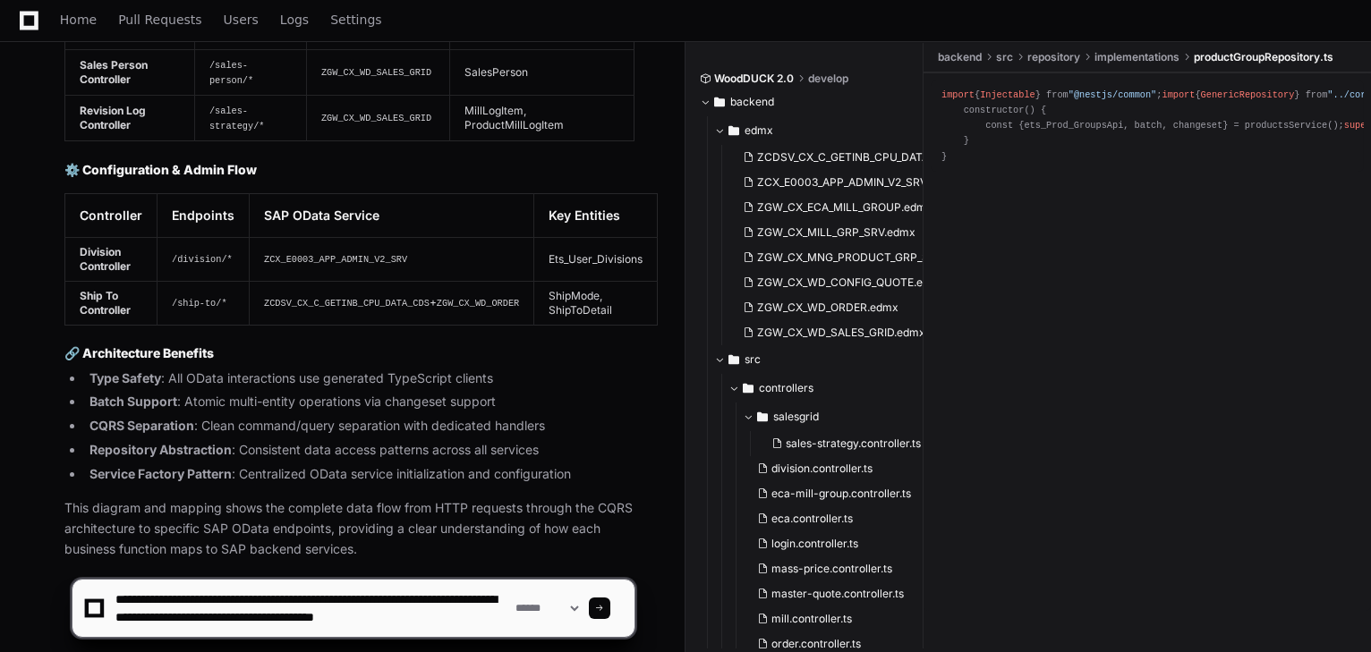
scroll to position [5, 0]
type textarea "**********"
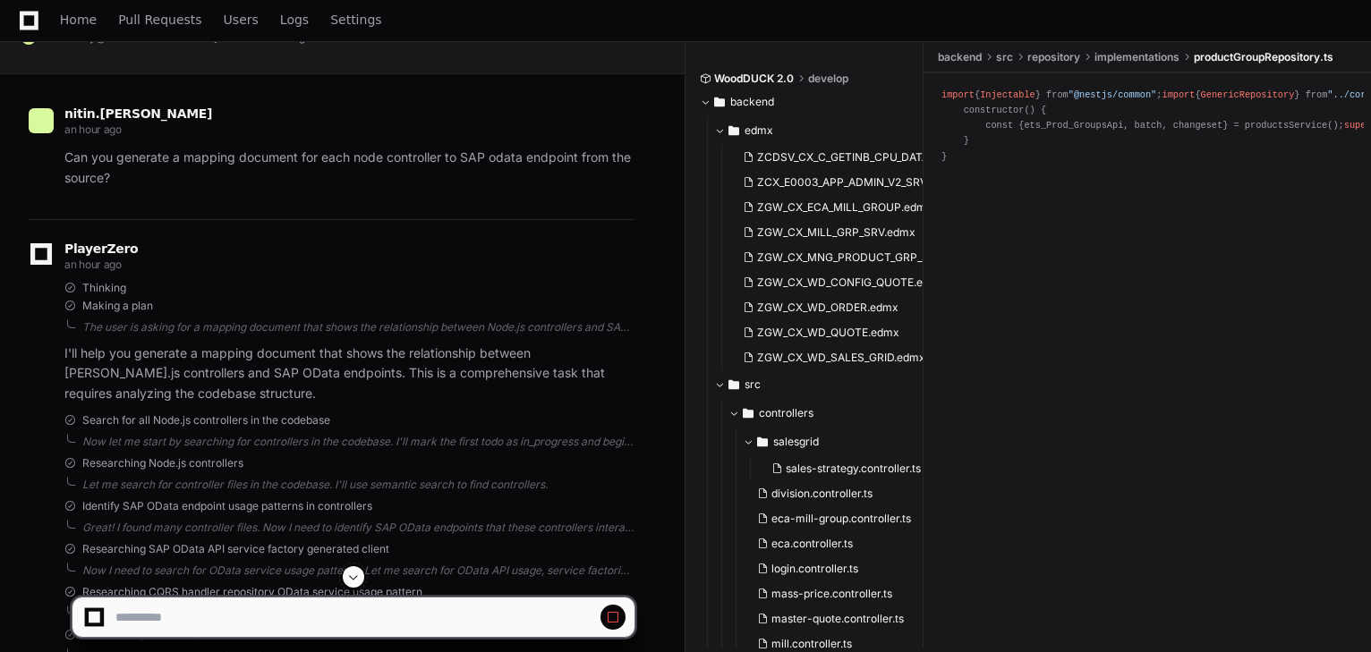
scroll to position [124, 0]
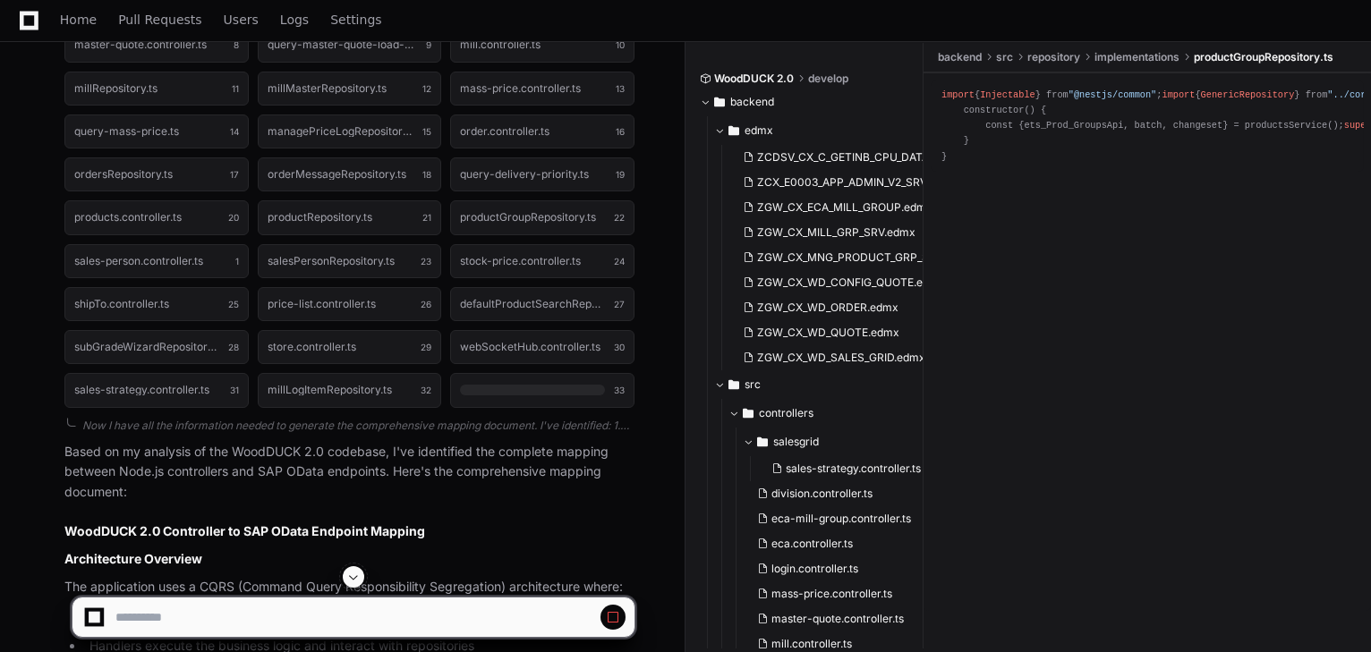
click at [354, 577] on span at bounding box center [353, 577] width 14 height 14
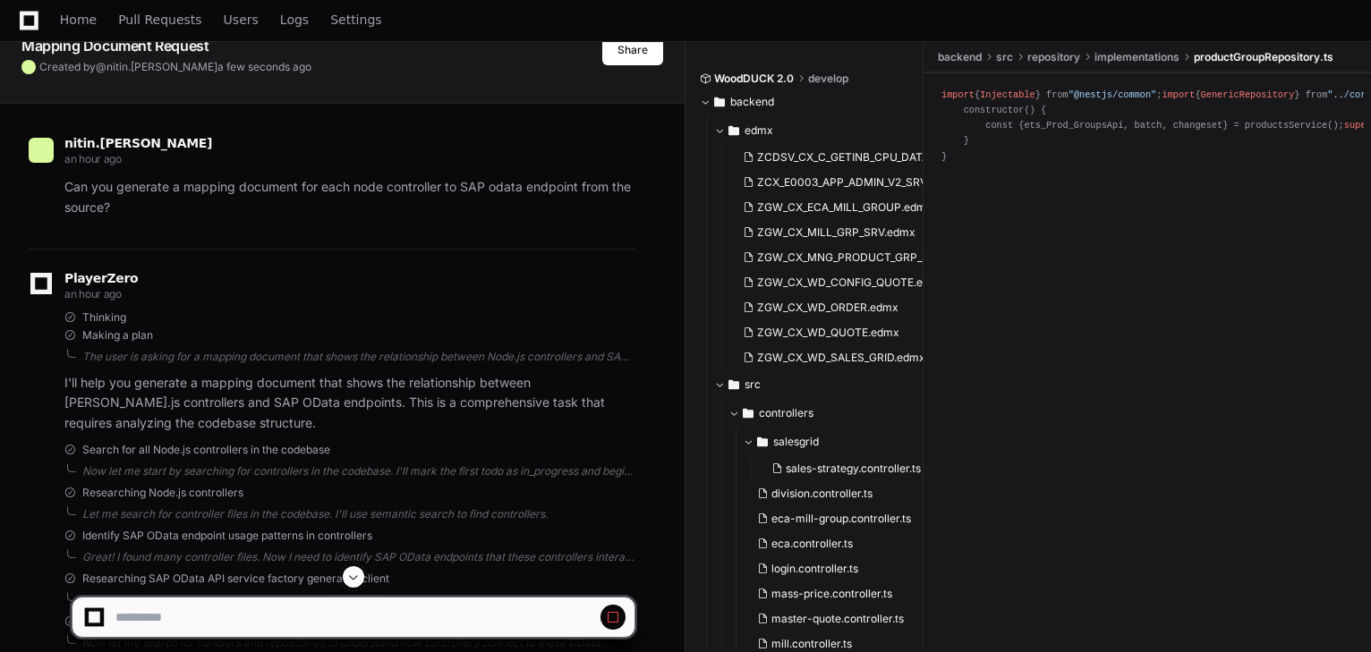
scroll to position [115, 0]
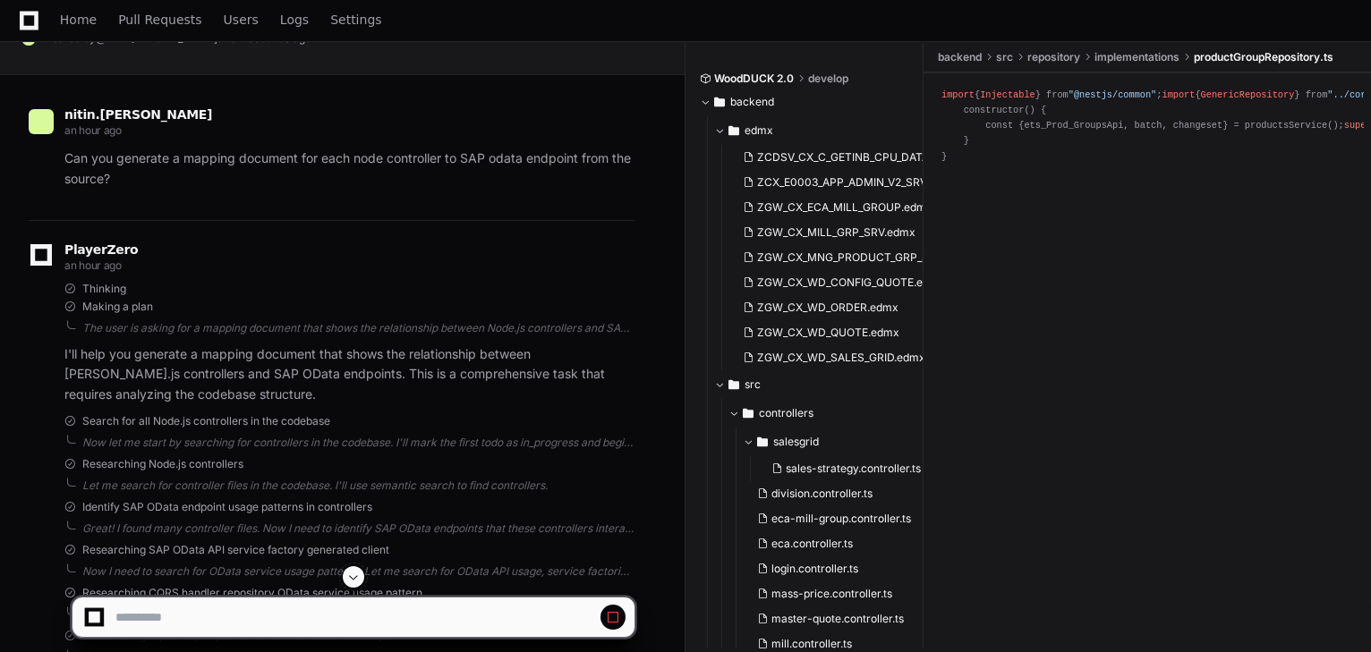
click at [356, 573] on span at bounding box center [353, 577] width 14 height 14
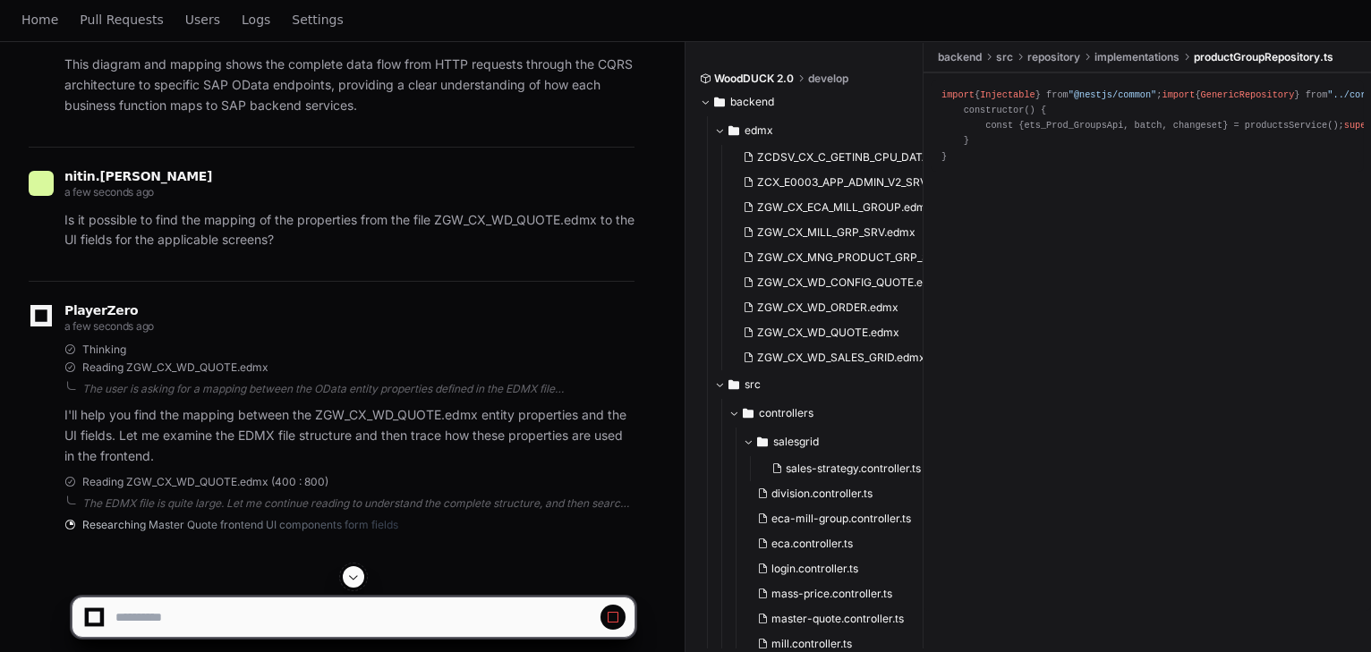
scroll to position [0, 0]
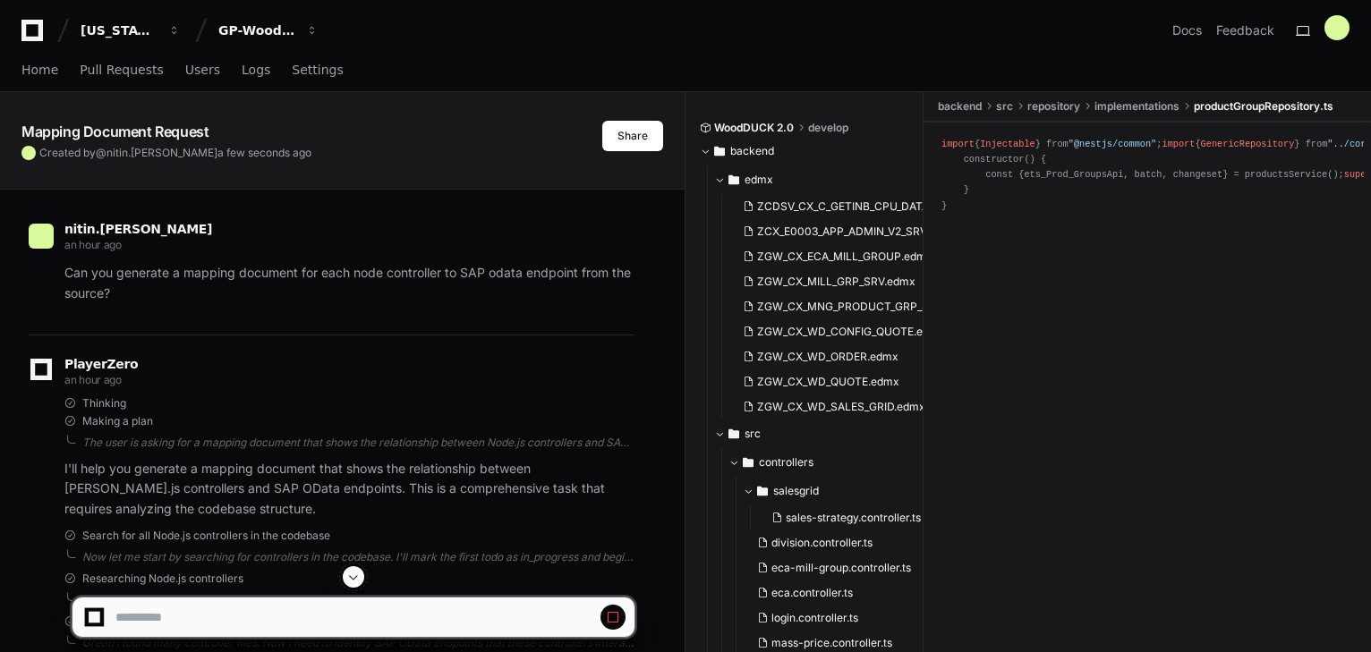
click at [356, 573] on span at bounding box center [353, 577] width 14 height 14
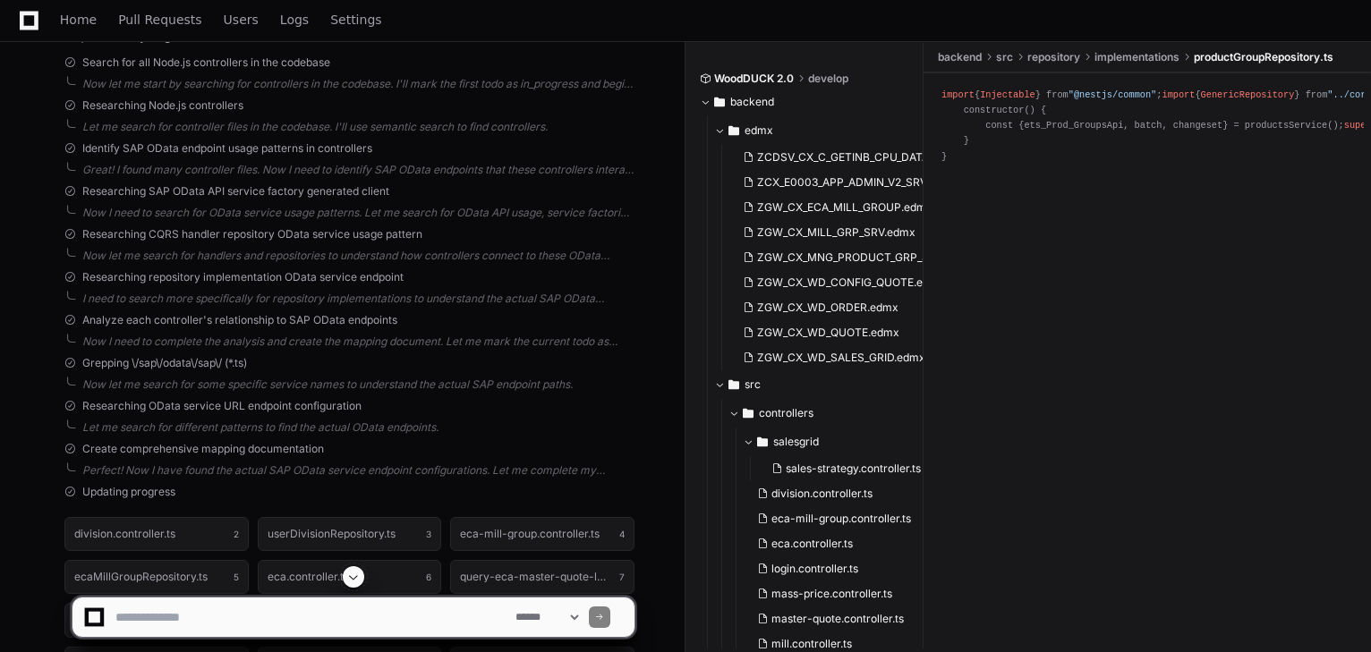
scroll to position [633, 0]
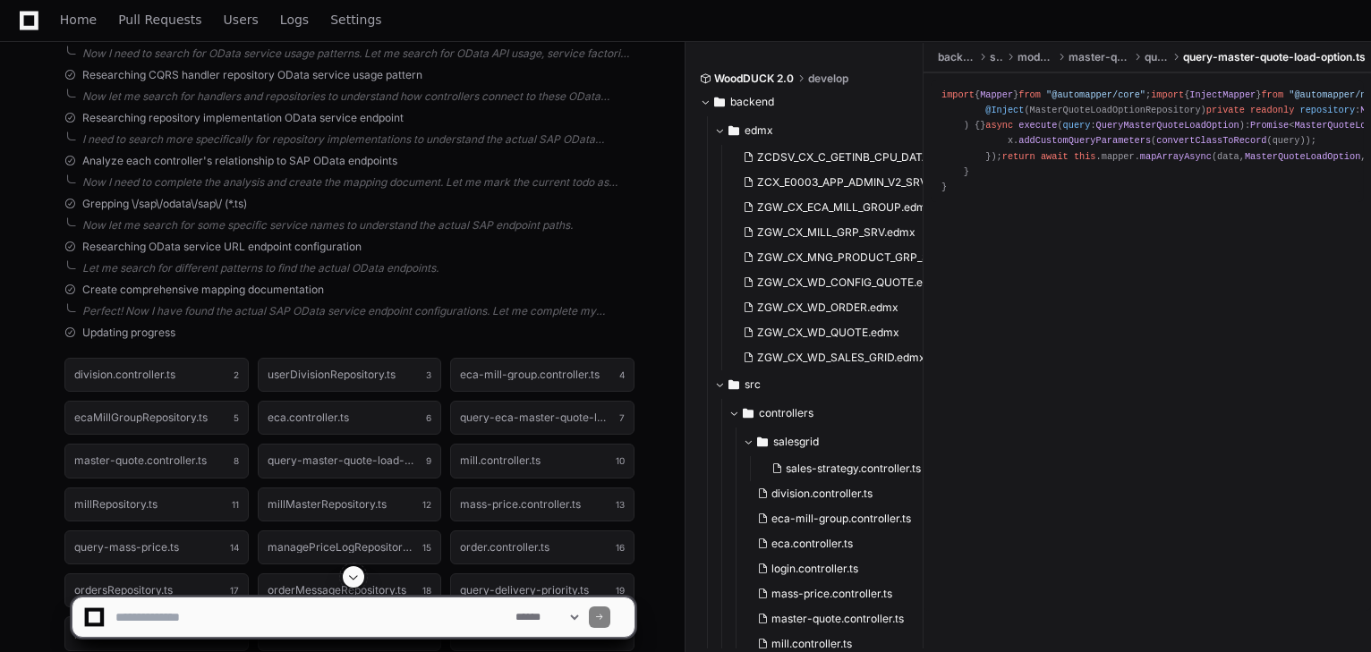
click at [353, 583] on span at bounding box center [353, 577] width 14 height 14
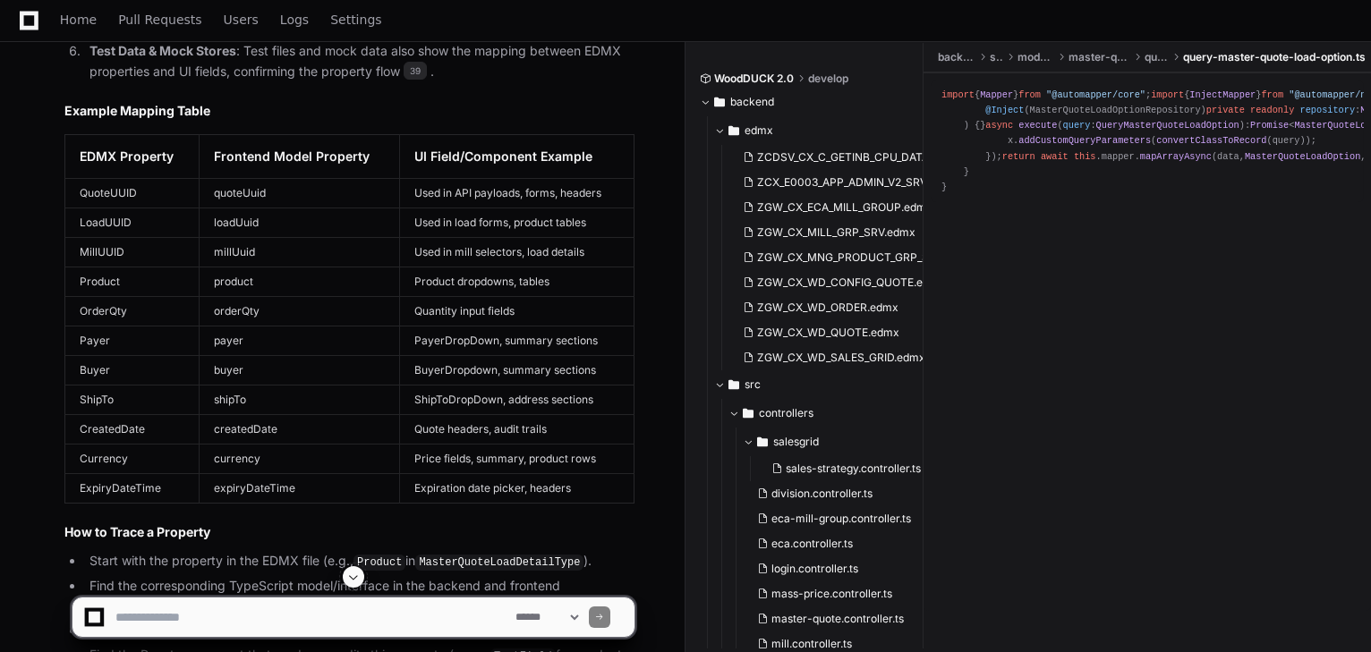
scroll to position [9612, 0]
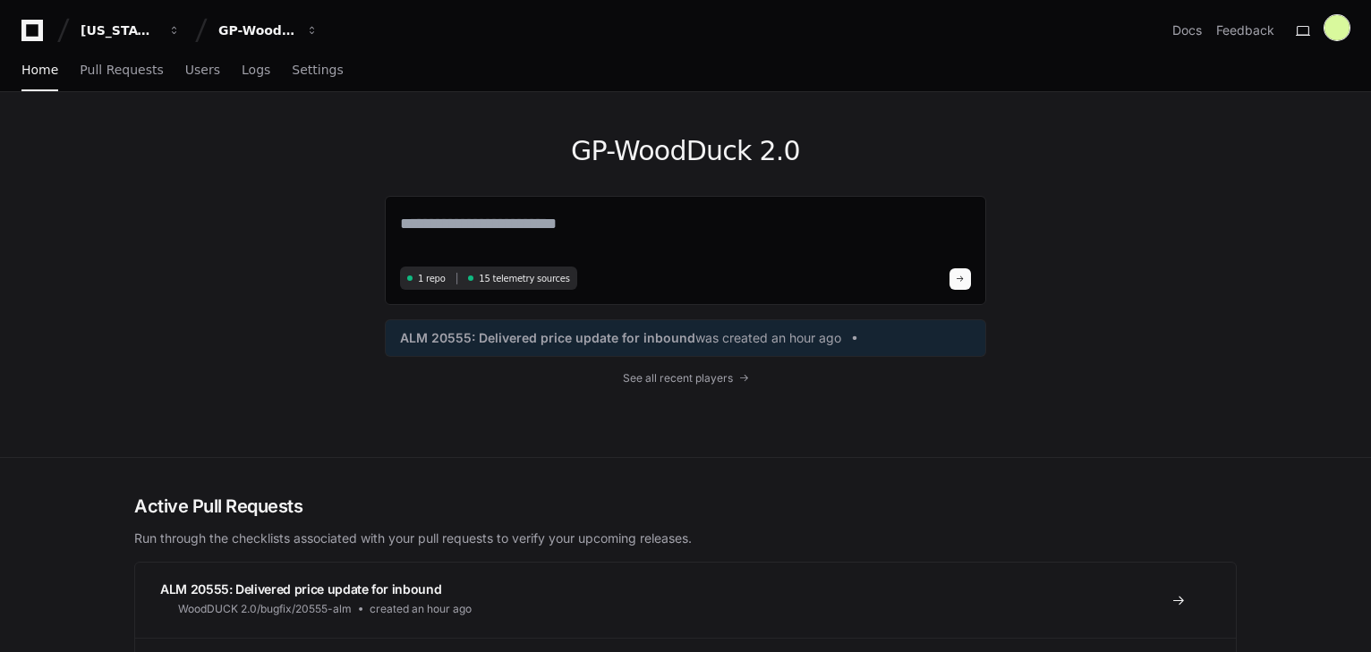
click at [1340, 29] on div at bounding box center [1336, 27] width 25 height 25
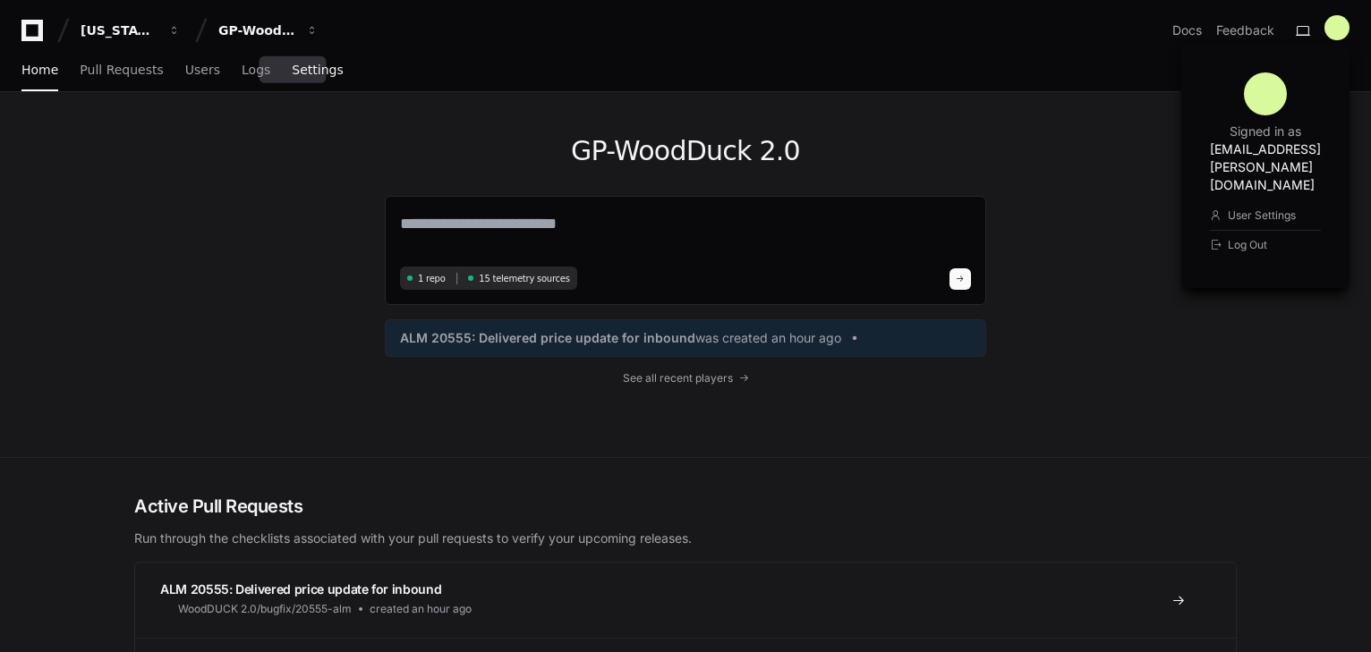
click at [294, 75] on span "Settings" at bounding box center [317, 69] width 51 height 11
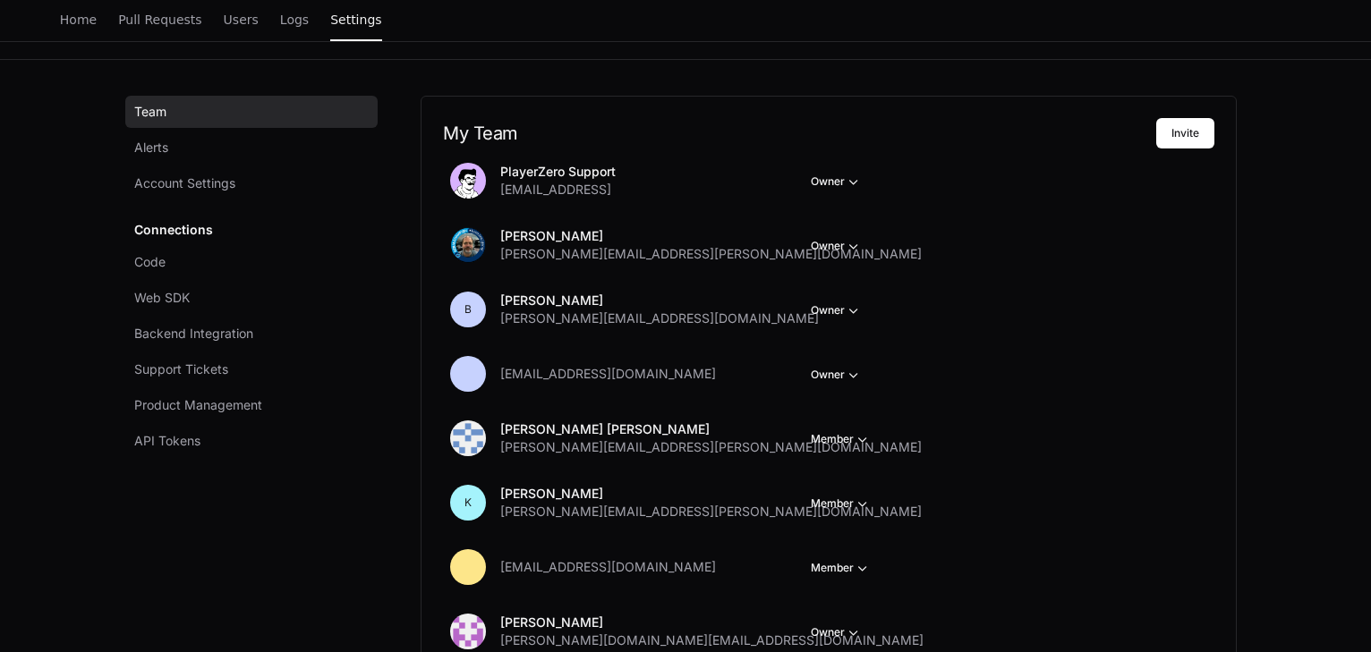
scroll to position [143, 0]
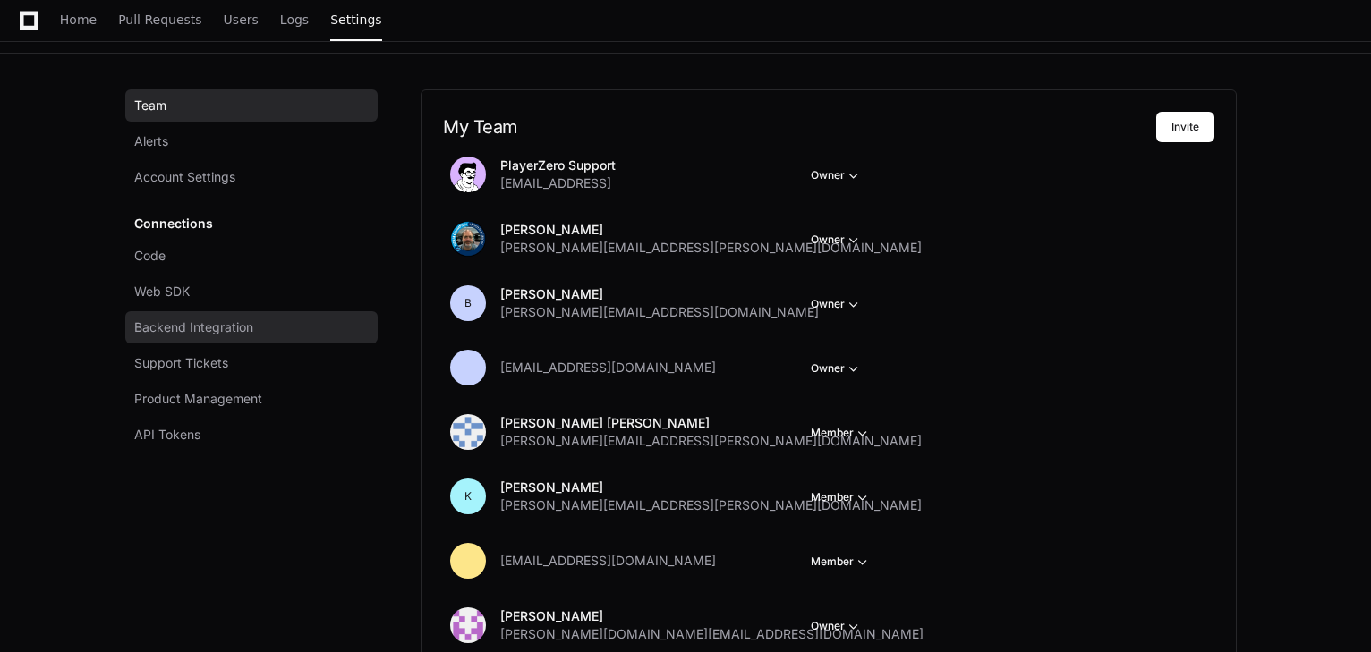
click at [192, 333] on span "Backend Integration" at bounding box center [193, 328] width 119 height 18
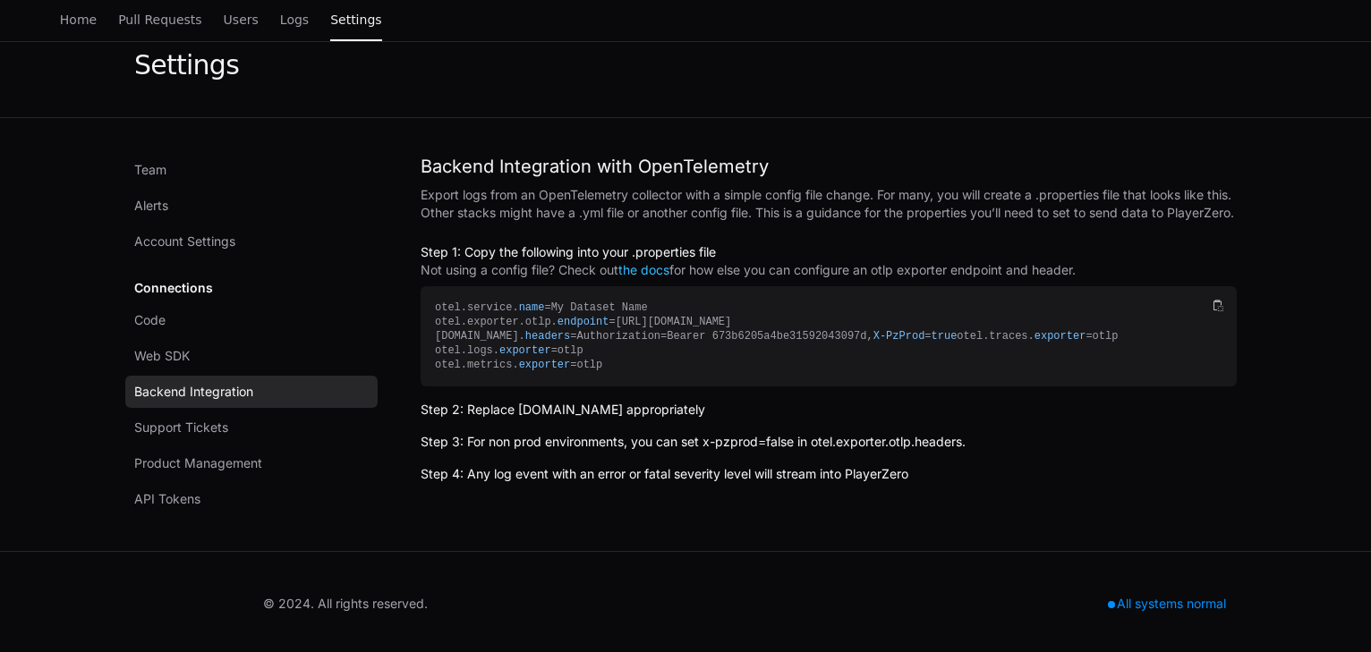
scroll to position [82, 0]
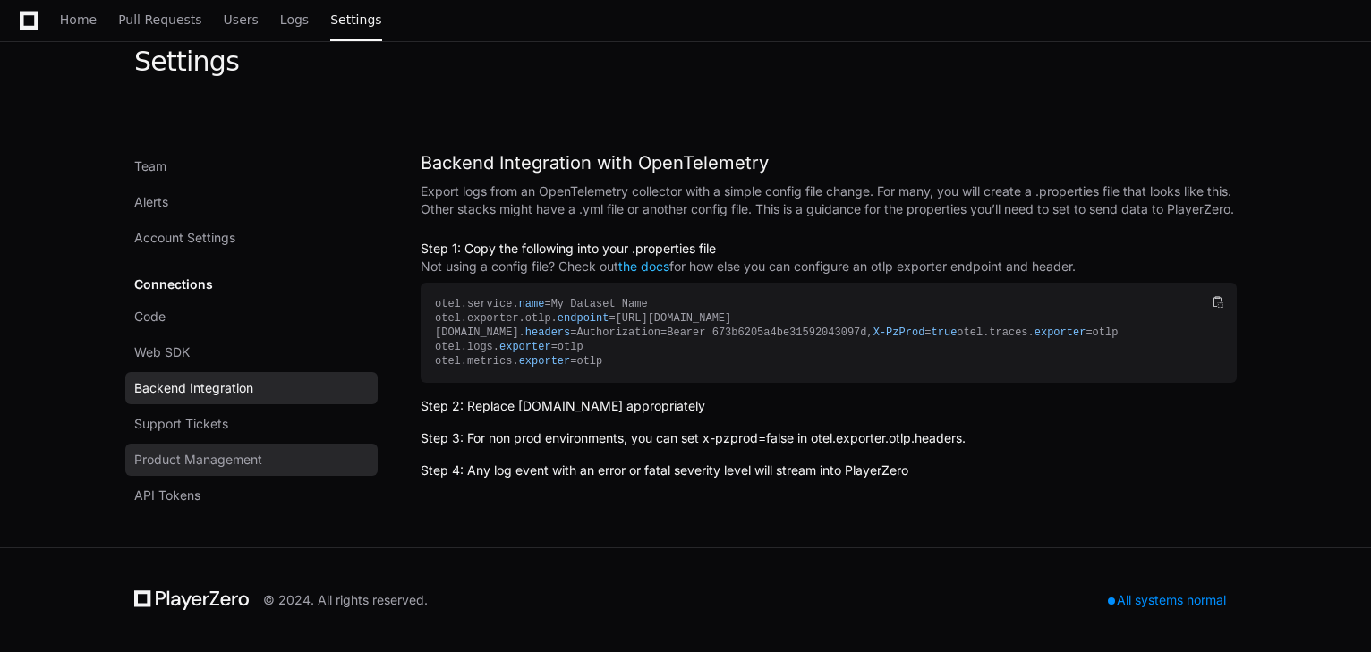
click at [197, 464] on span "Product Management" at bounding box center [198, 460] width 128 height 18
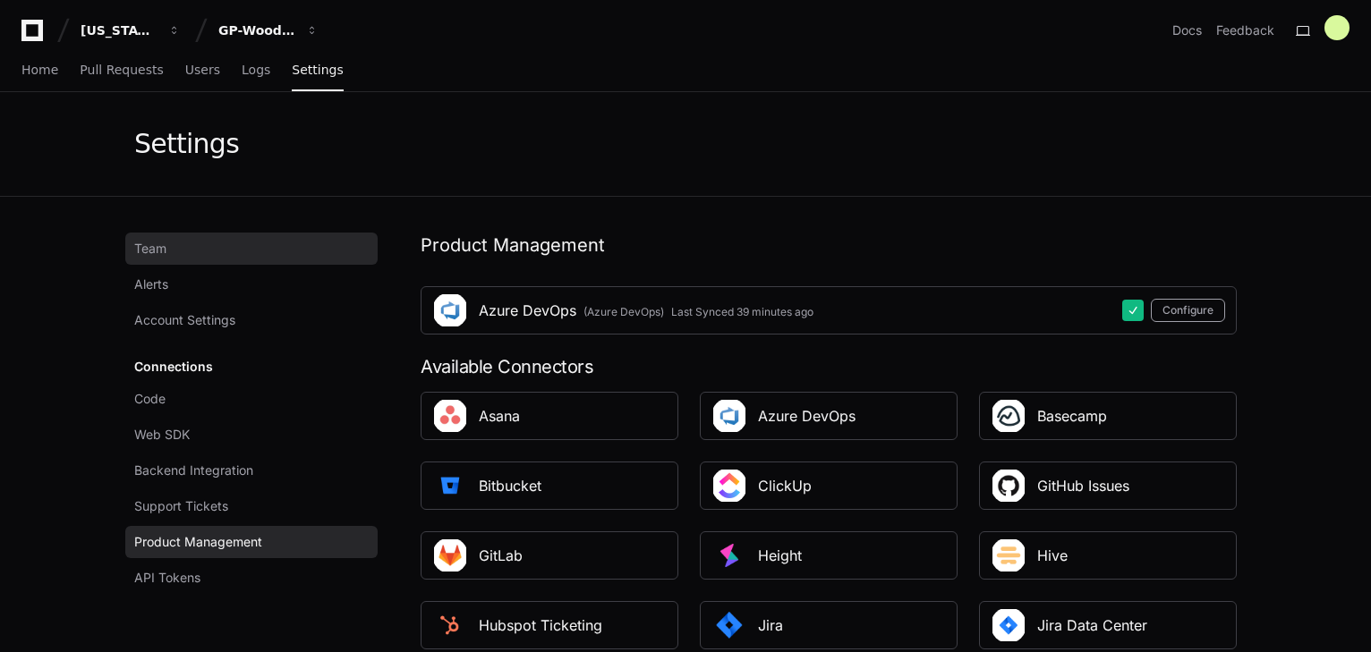
click at [155, 248] on span "Team" at bounding box center [150, 249] width 32 height 18
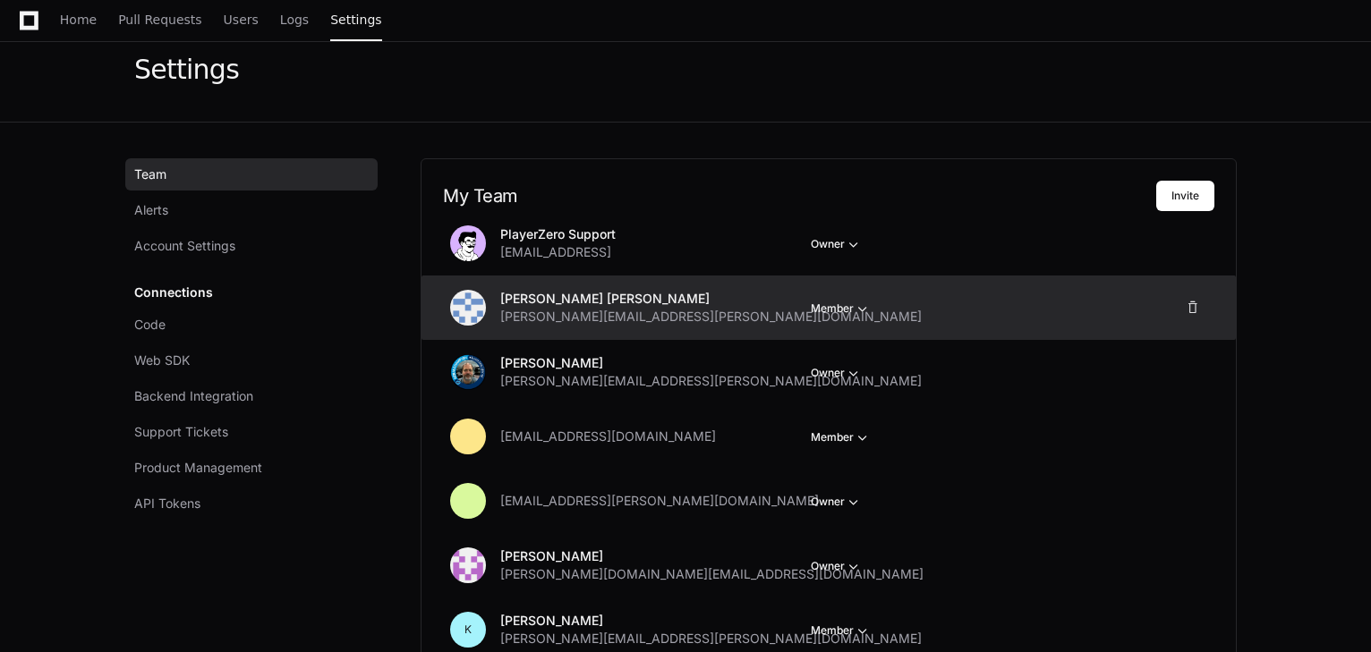
scroll to position [72, 0]
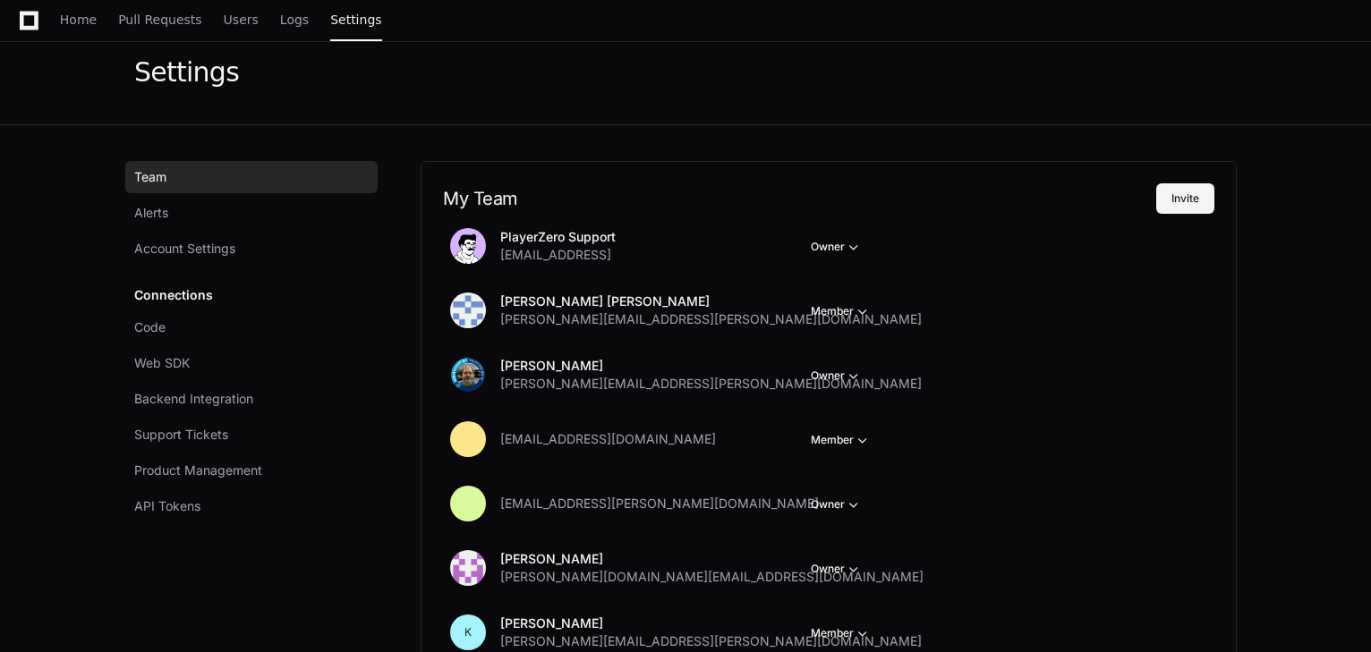
click at [1184, 193] on button "Invite" at bounding box center [1185, 198] width 58 height 30
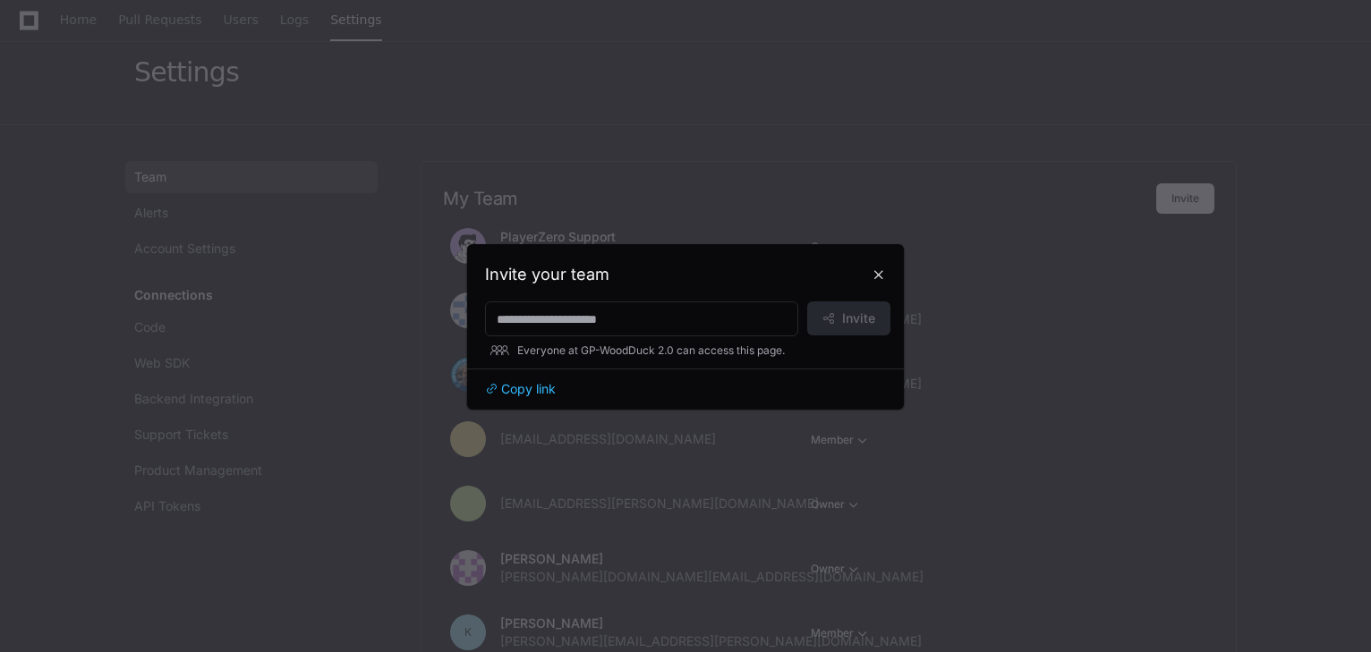
scroll to position [0, 0]
click at [554, 311] on input at bounding box center [642, 320] width 290 height 18
paste input "**********"
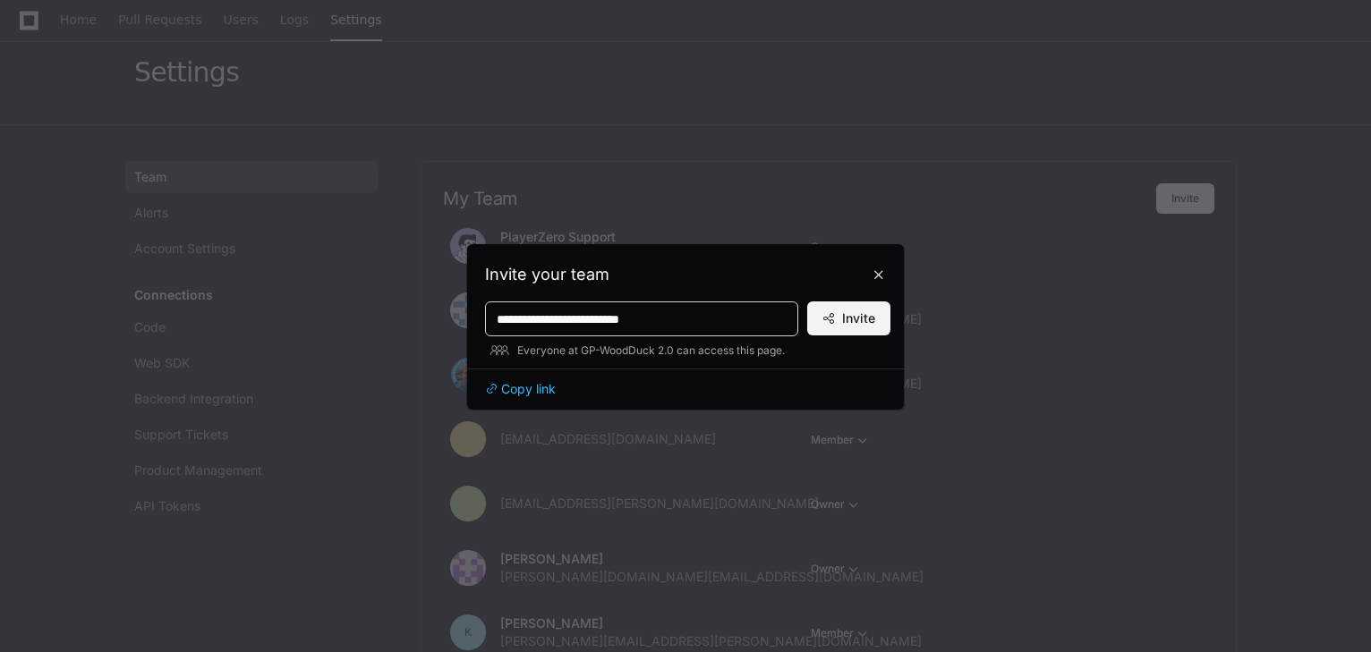
type input "**********"
click at [841, 319] on button "Invite" at bounding box center [848, 319] width 83 height 34
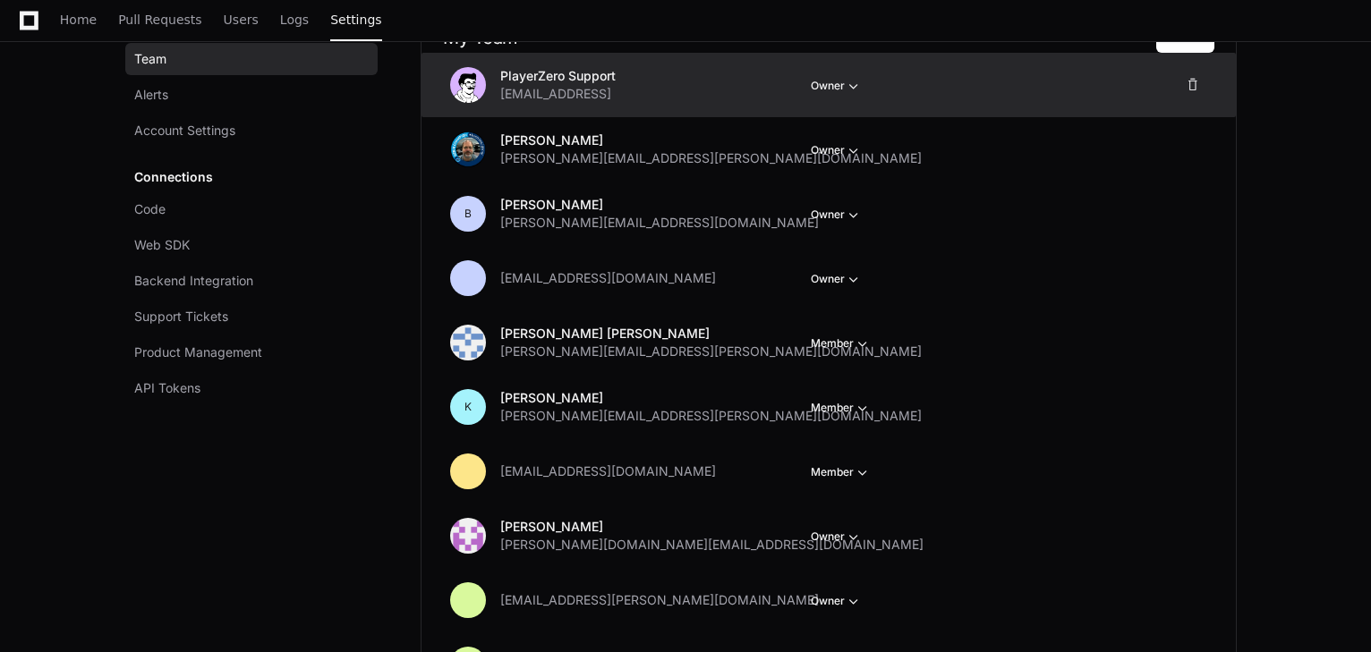
scroll to position [215, 0]
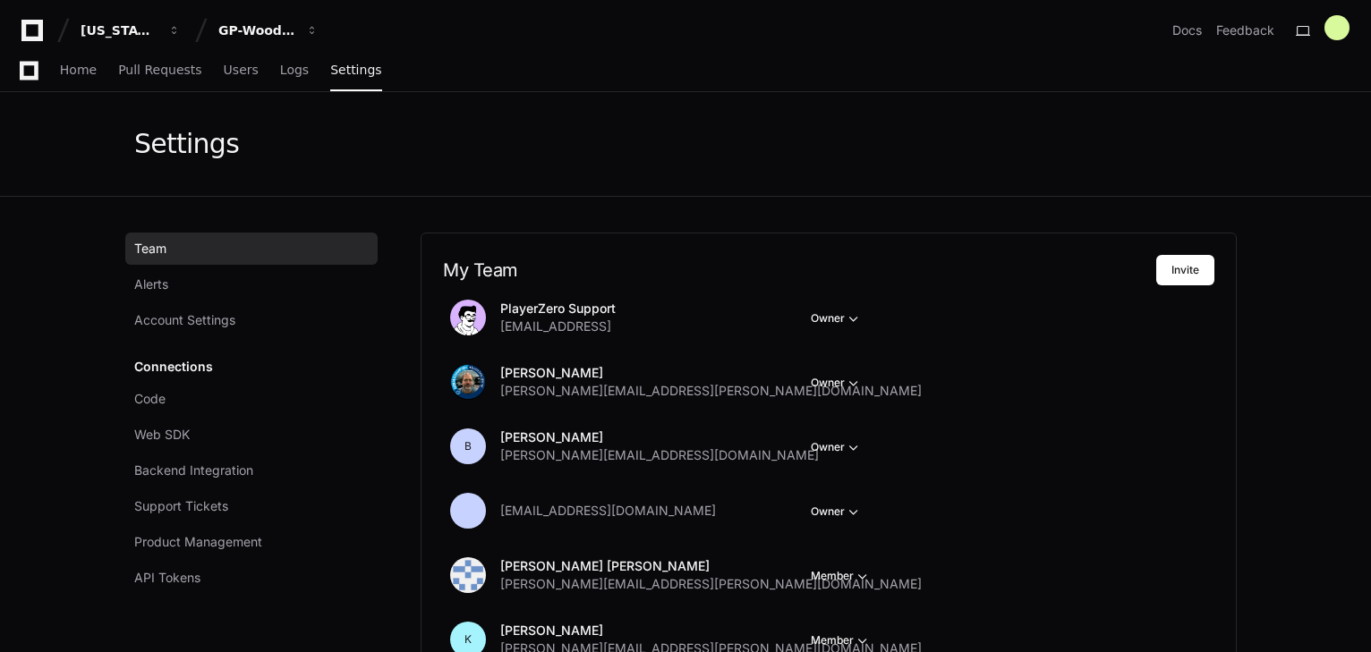
scroll to position [215, 0]
